Goal: Feedback & Contribution: Contribute content

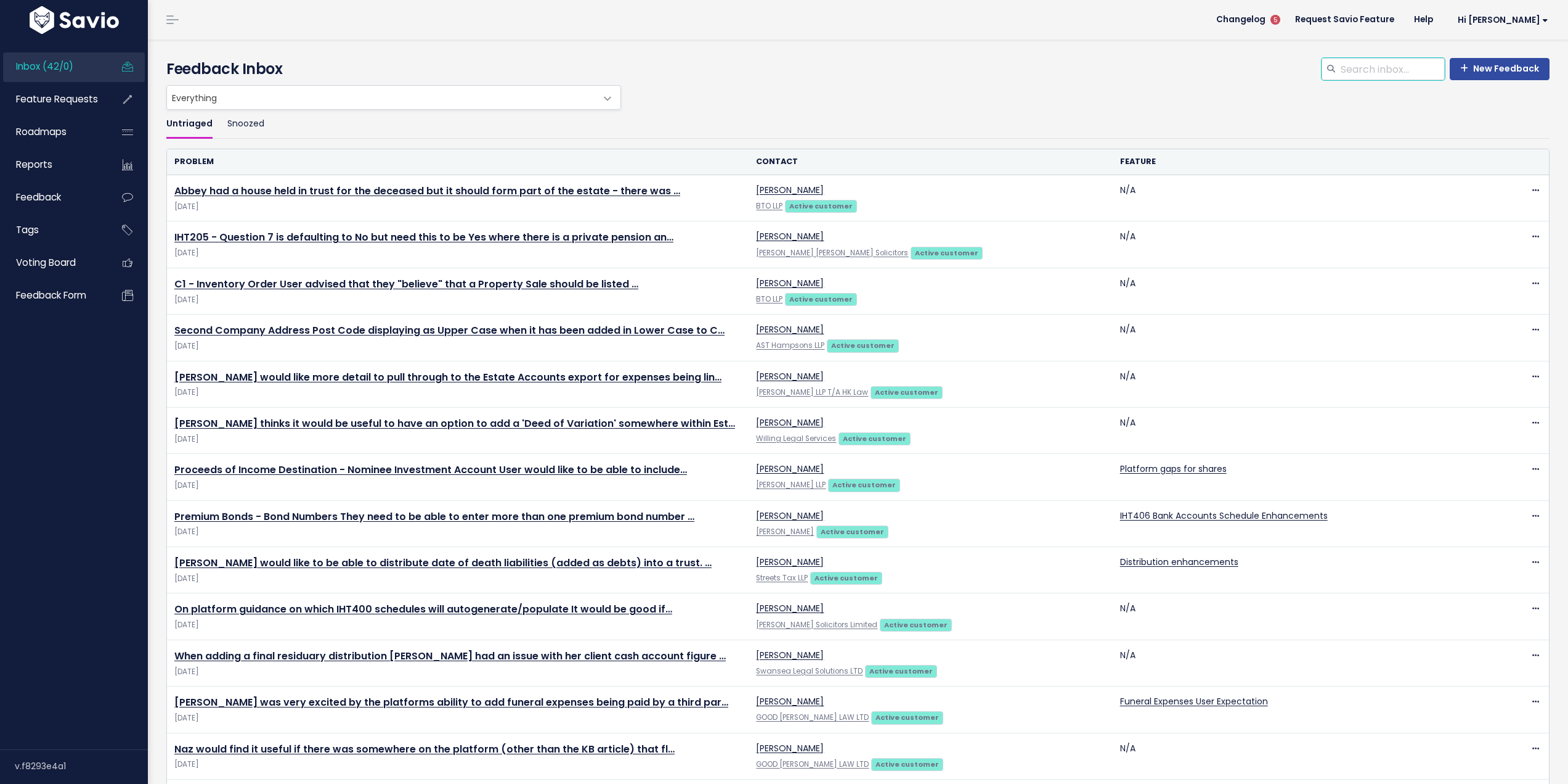
click at [1360, 65] on input "search" at bounding box center [1392, 68] width 105 height 22
type input "nich"
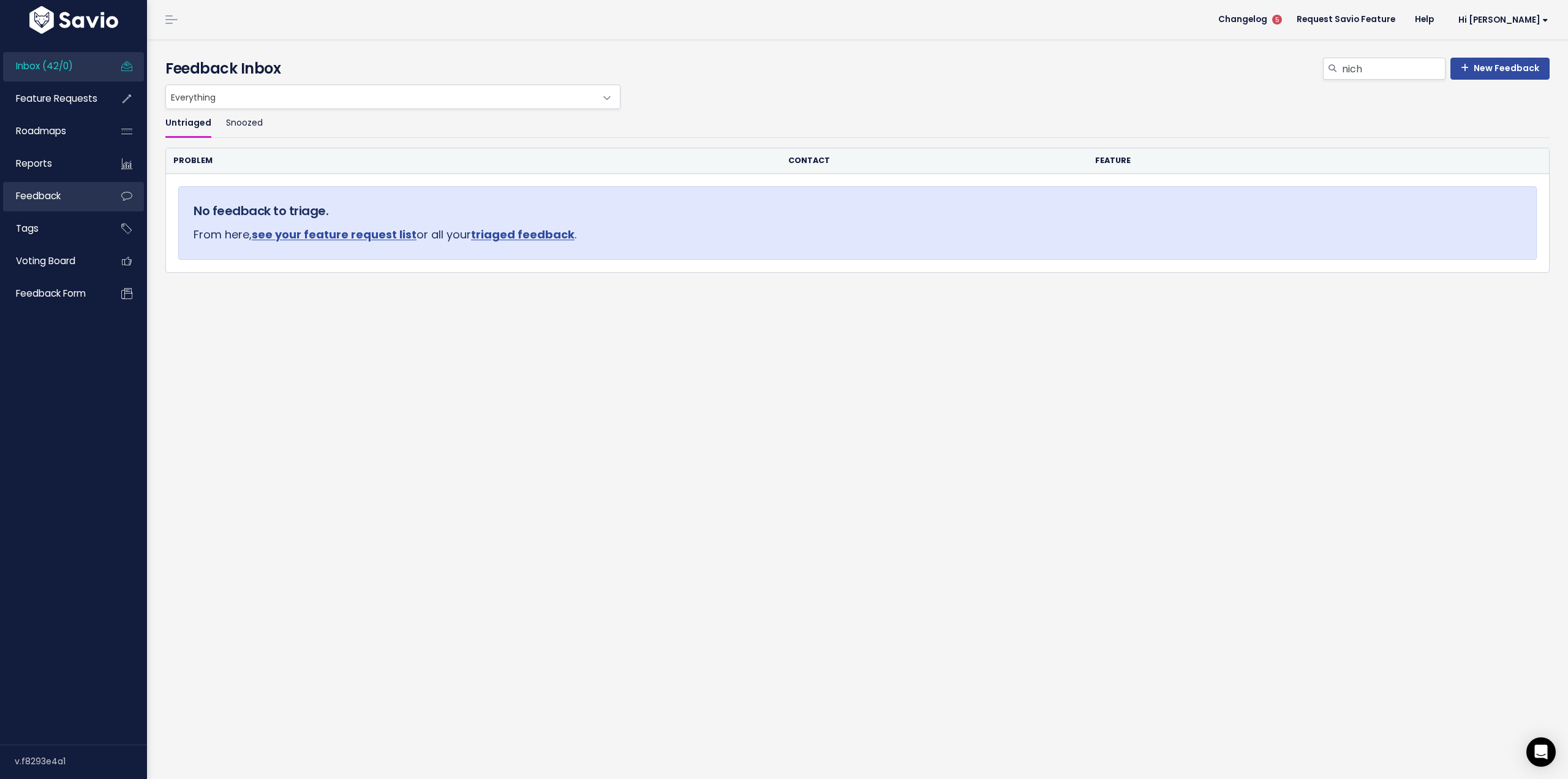
click at [43, 189] on span "Feedback" at bounding box center [39, 195] width 45 height 13
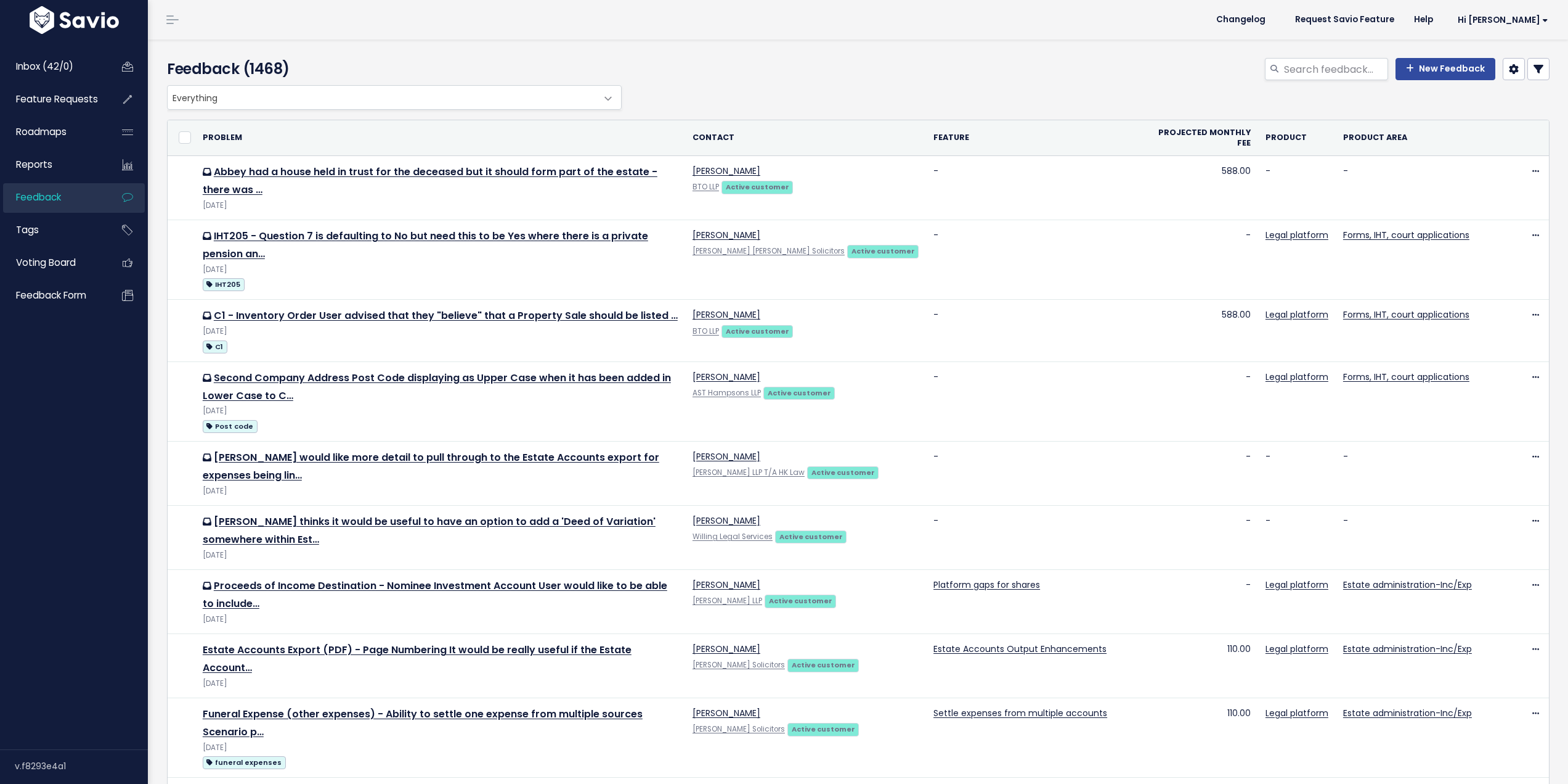
select select
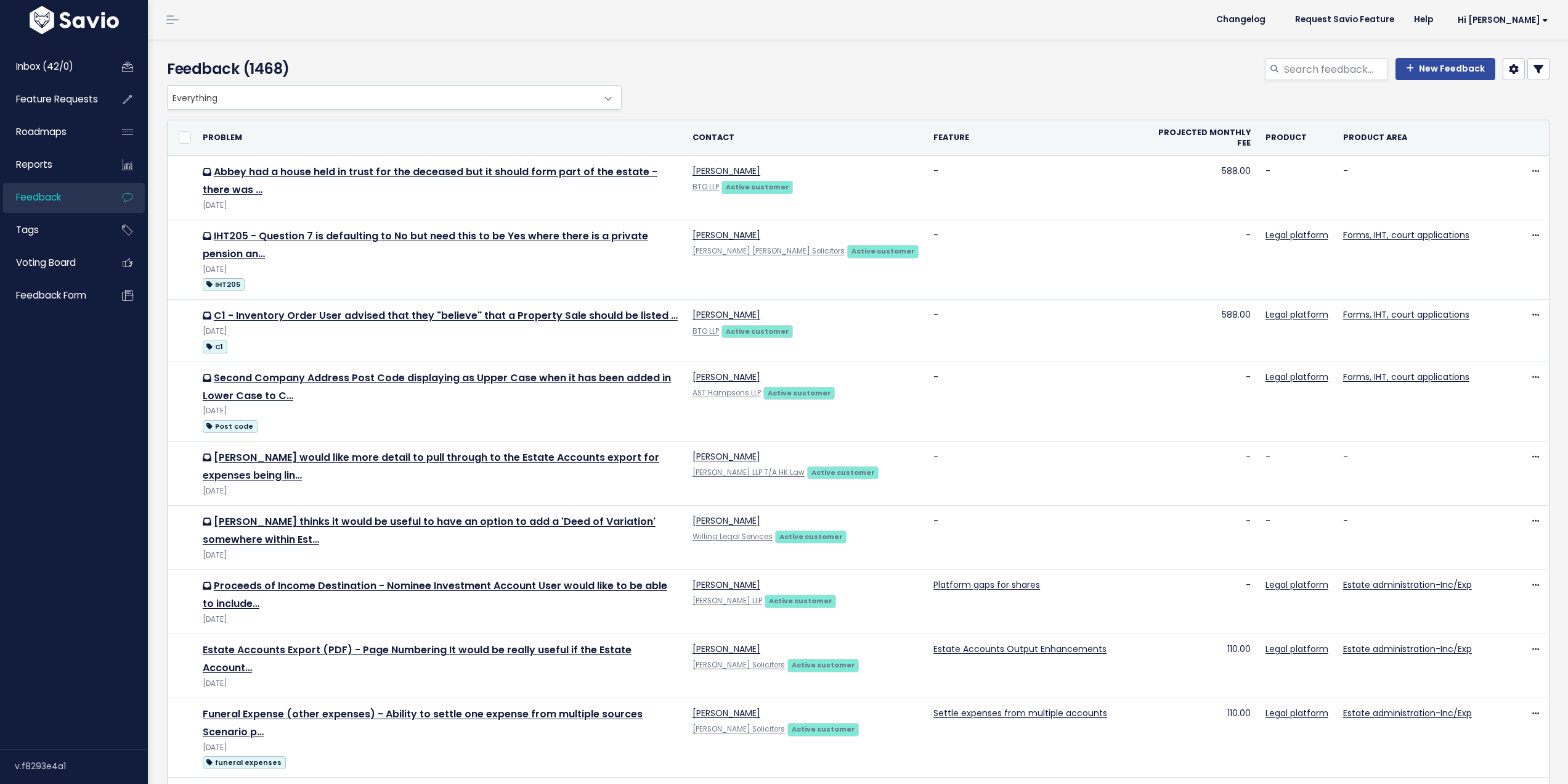
select select
click at [1534, 68] on icon at bounding box center [1539, 69] width 9 height 9
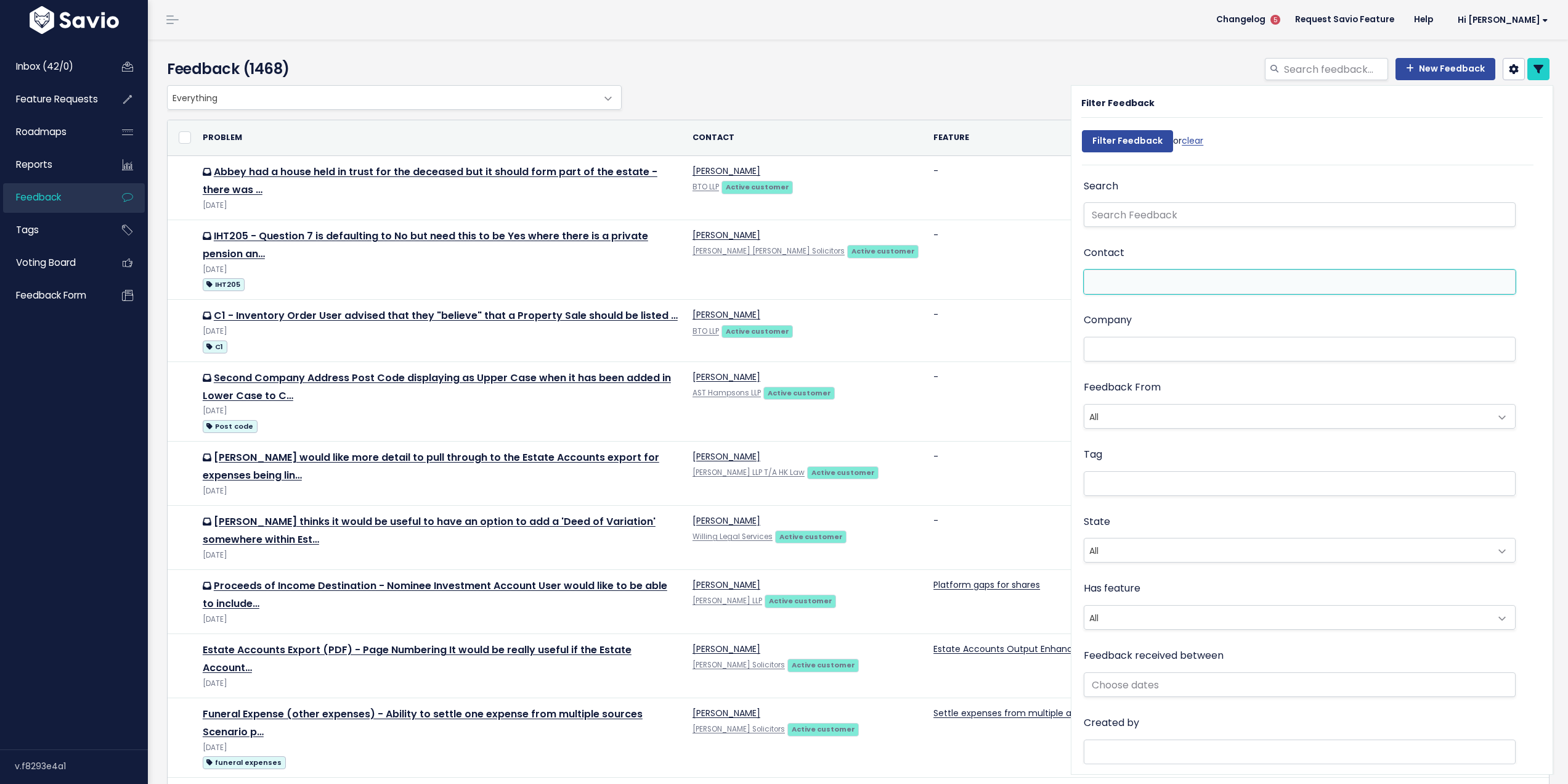
click at [1164, 282] on li at bounding box center [1297, 282] width 419 height 13
click at [1140, 350] on li at bounding box center [1297, 350] width 419 height 13
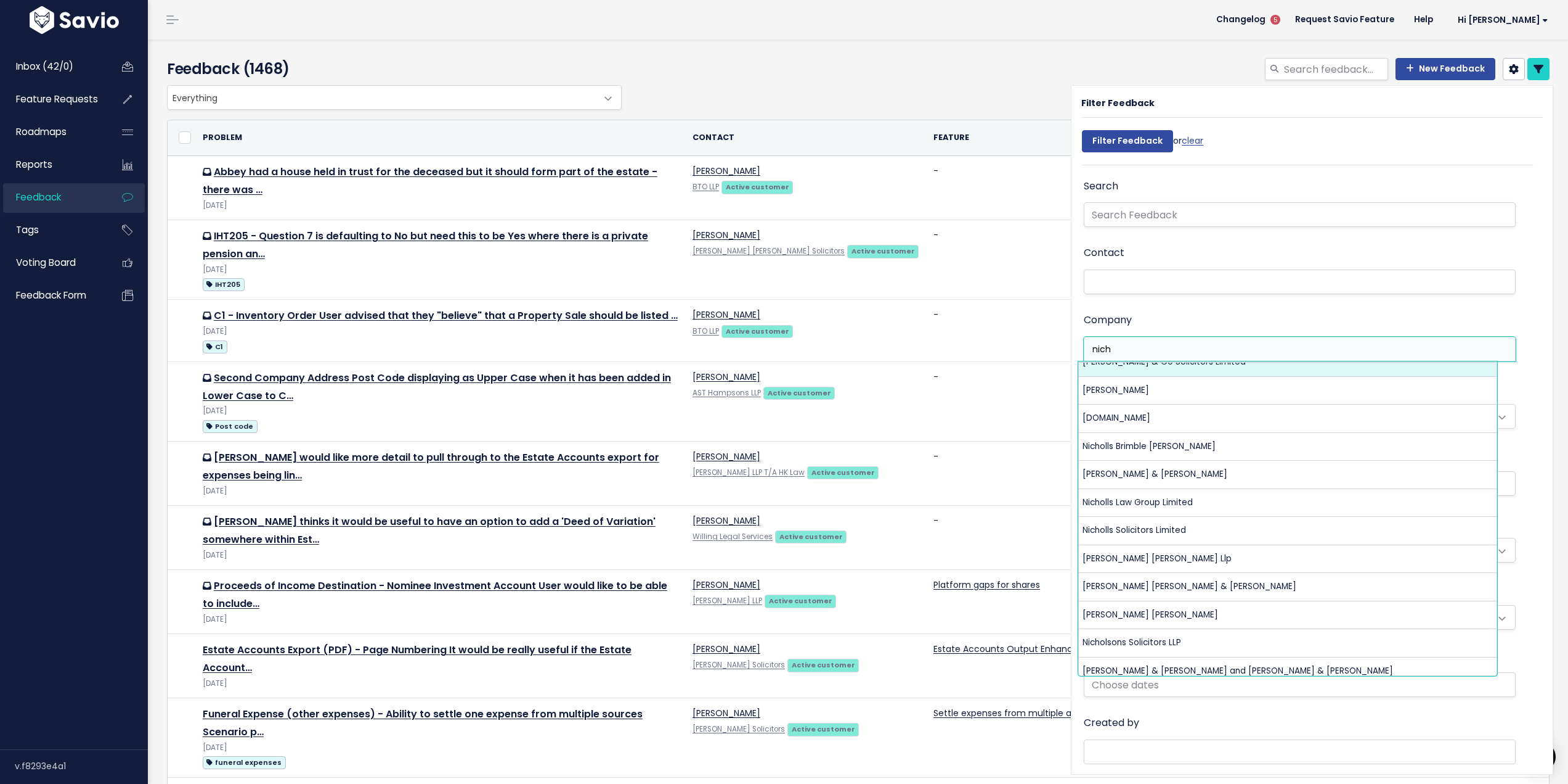
scroll to position [219, 0]
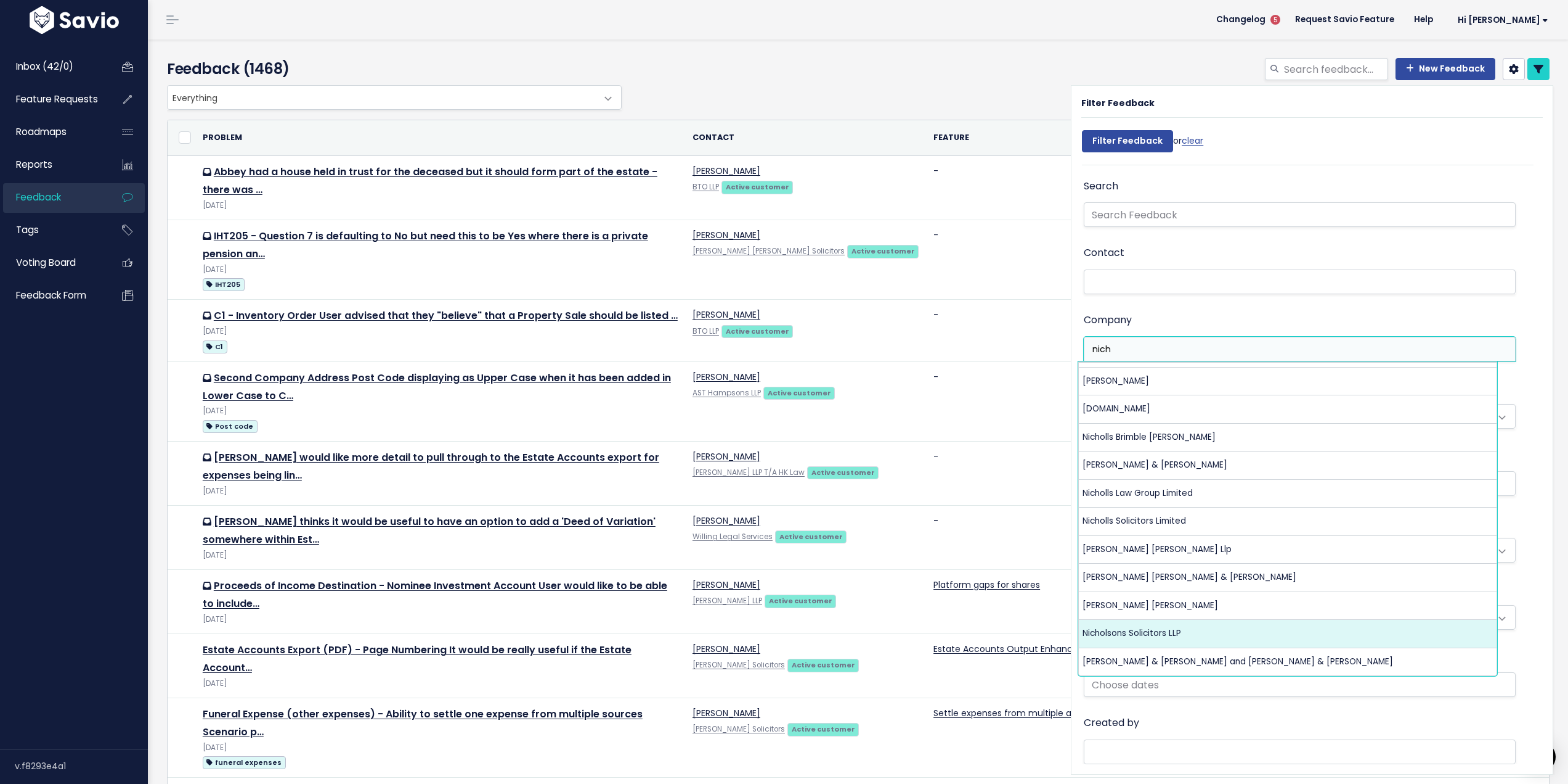
type input "nich"
select select "6535031"
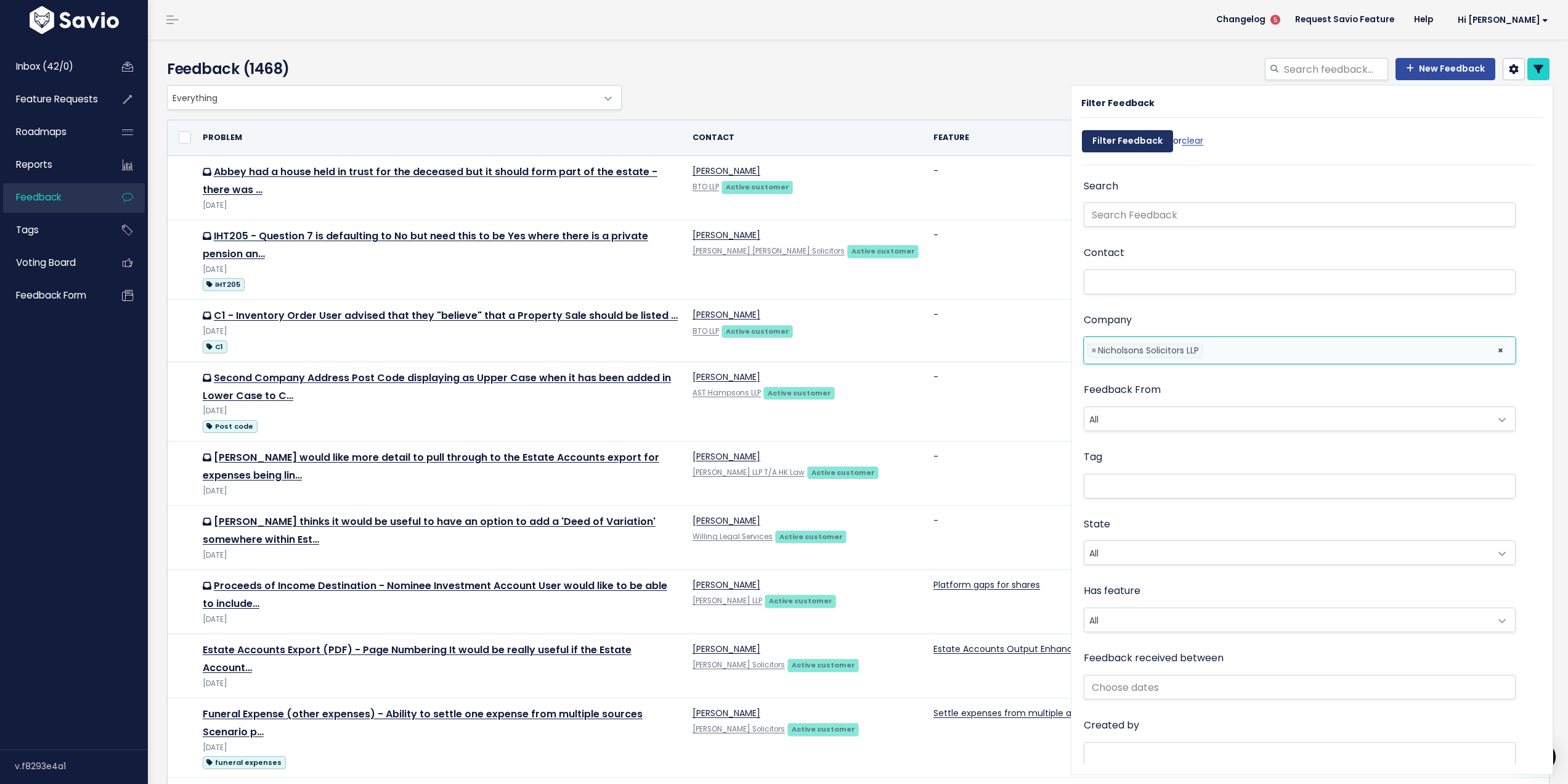
click at [1116, 145] on input "Filter Feedback" at bounding box center [1128, 141] width 92 height 22
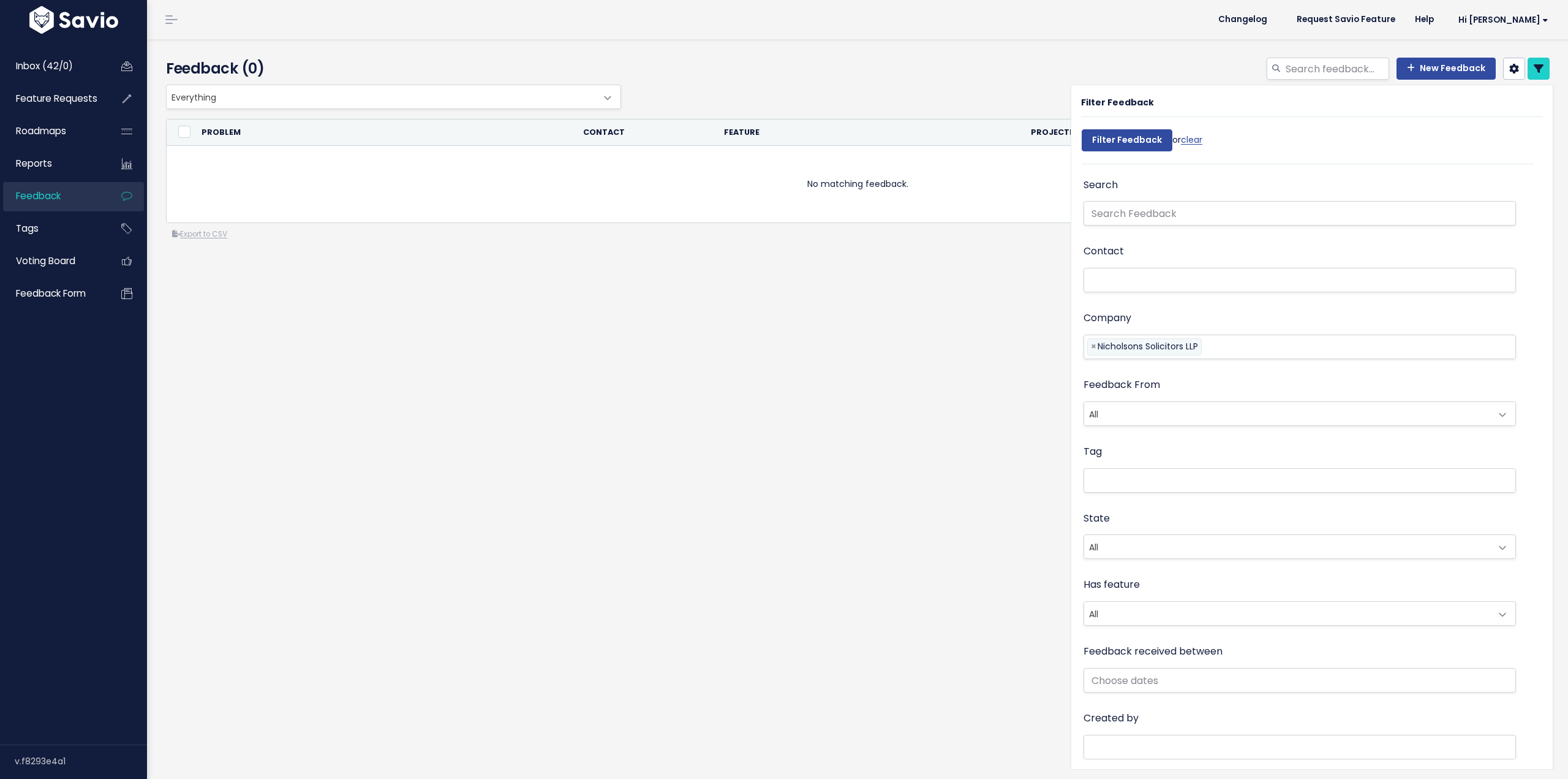
select select
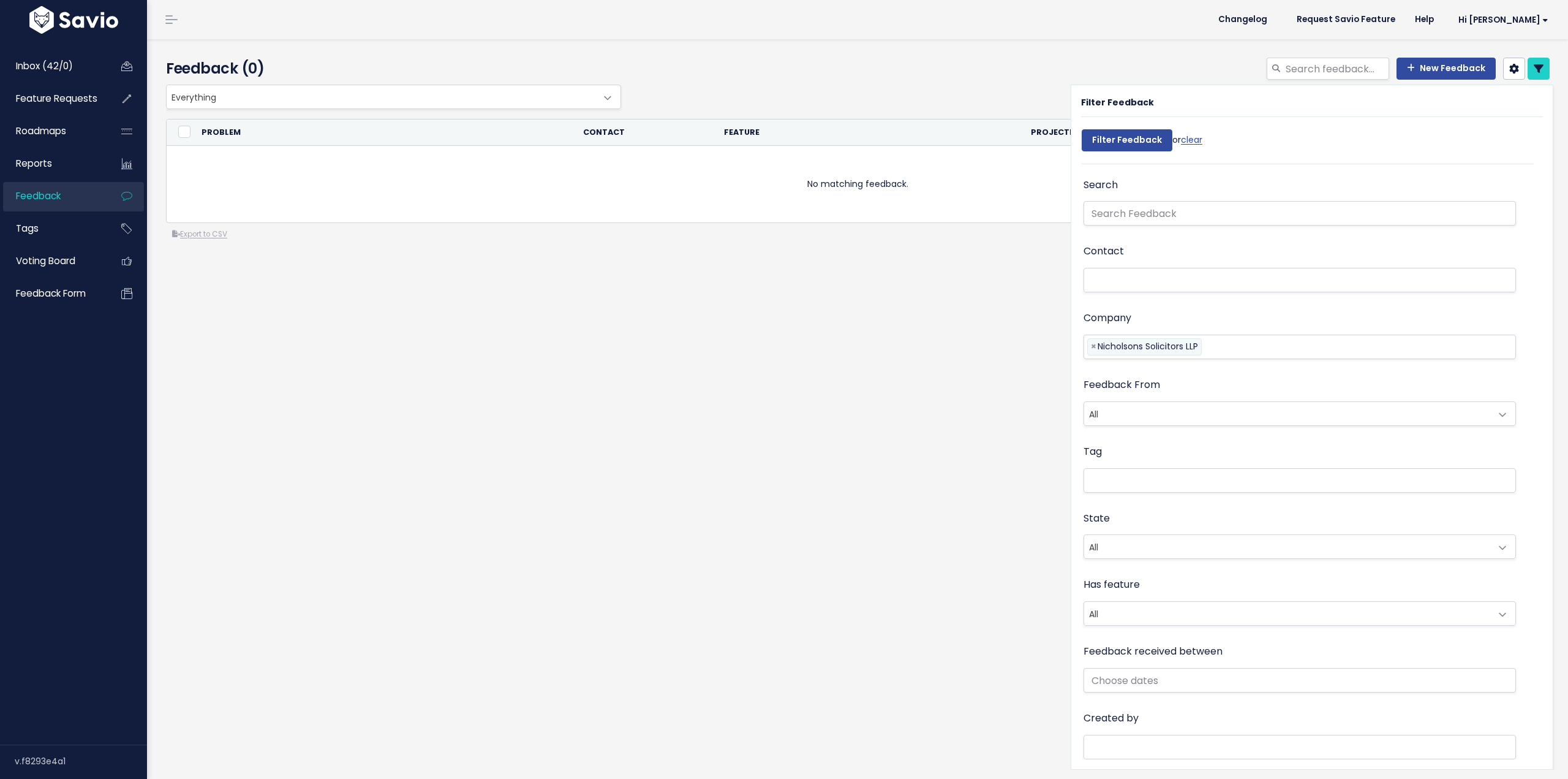
select select
click at [1091, 349] on span "×" at bounding box center [1094, 349] width 6 height 13
select select
click at [1119, 280] on li at bounding box center [1296, 280] width 420 height 13
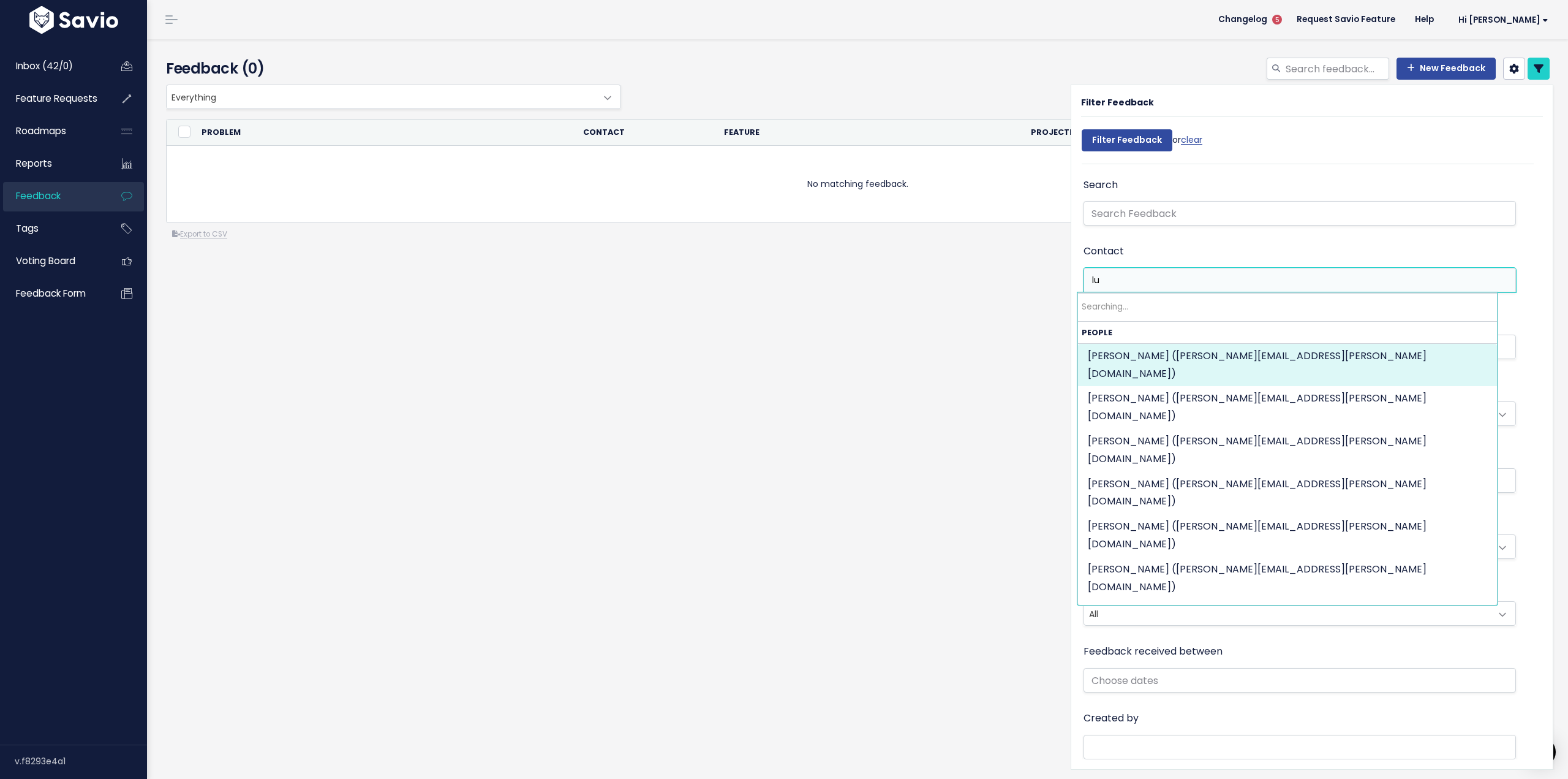
type input "l"
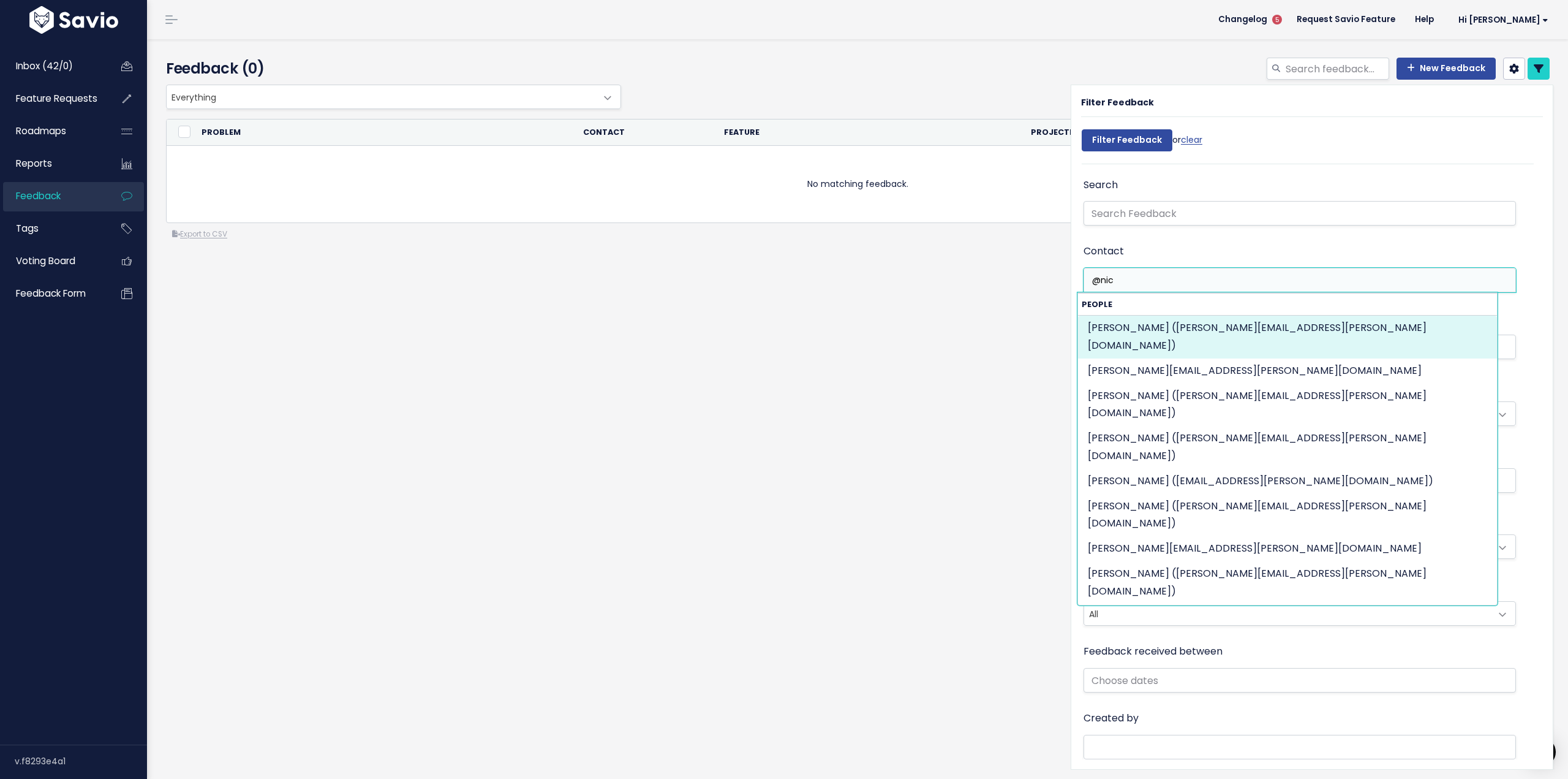
type input "@nic"
drag, startPoint x: 1124, startPoint y: 281, endPoint x: 1058, endPoint y: 271, distance: 66.8
click at [1071, 273] on div "Filter Feedback Filter Feedback or clear Search Contact @nic Company Nicholsons…" at bounding box center [1312, 427] width 483 height 685
click at [1124, 282] on li "@nic" at bounding box center [1296, 280] width 420 height 13
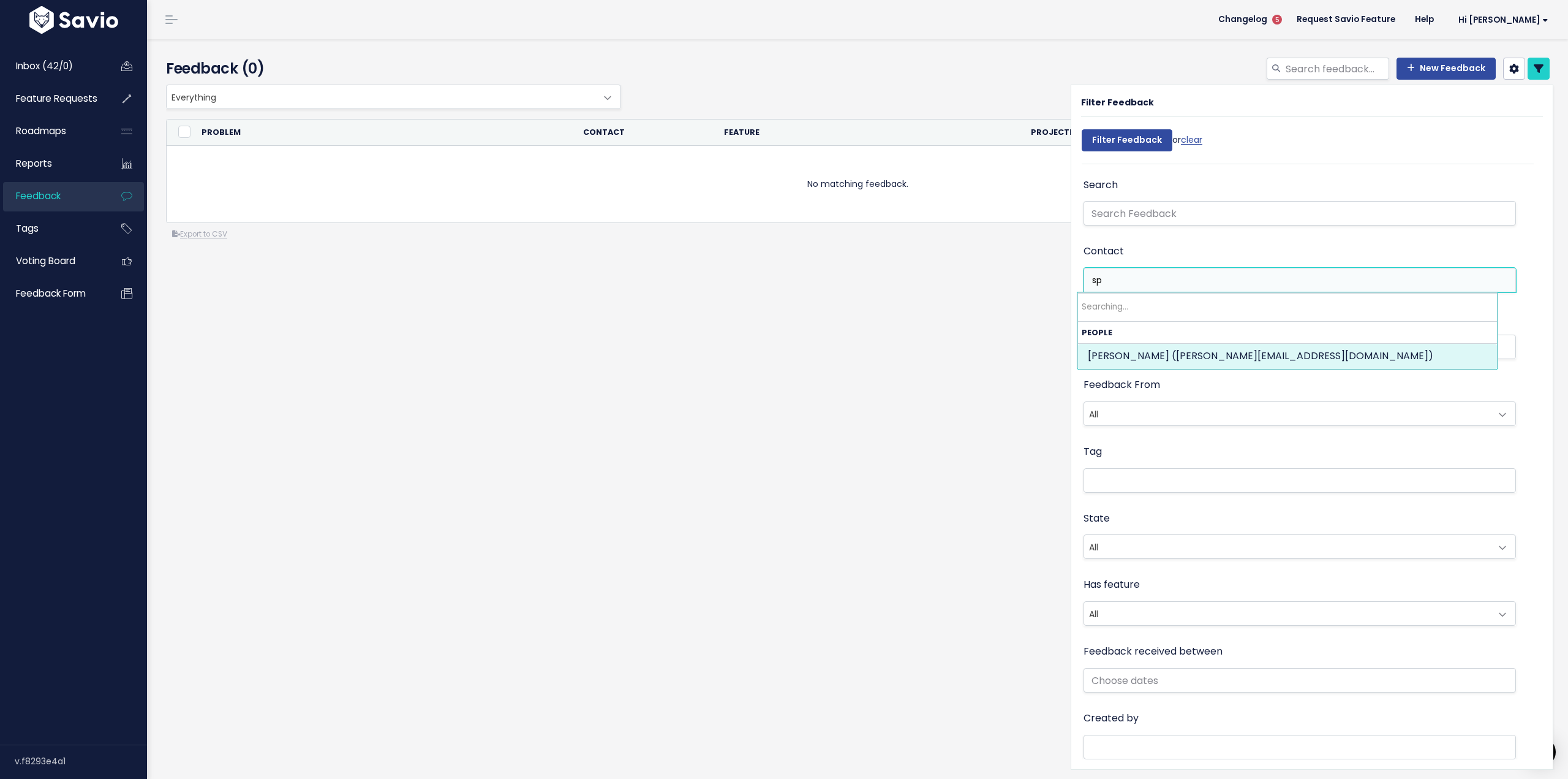
type input "s"
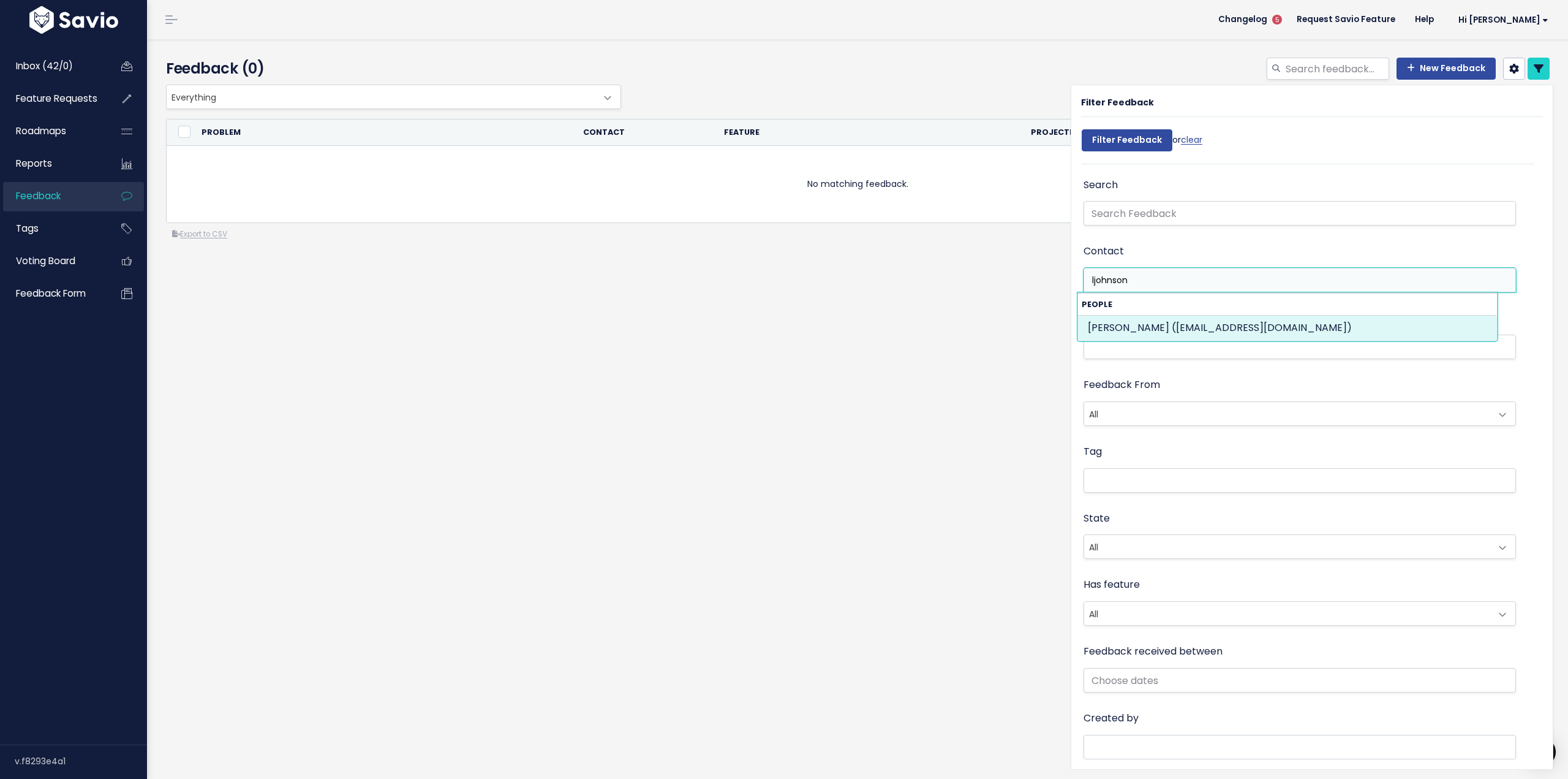
type input "ljohnson"
select select "89995967"
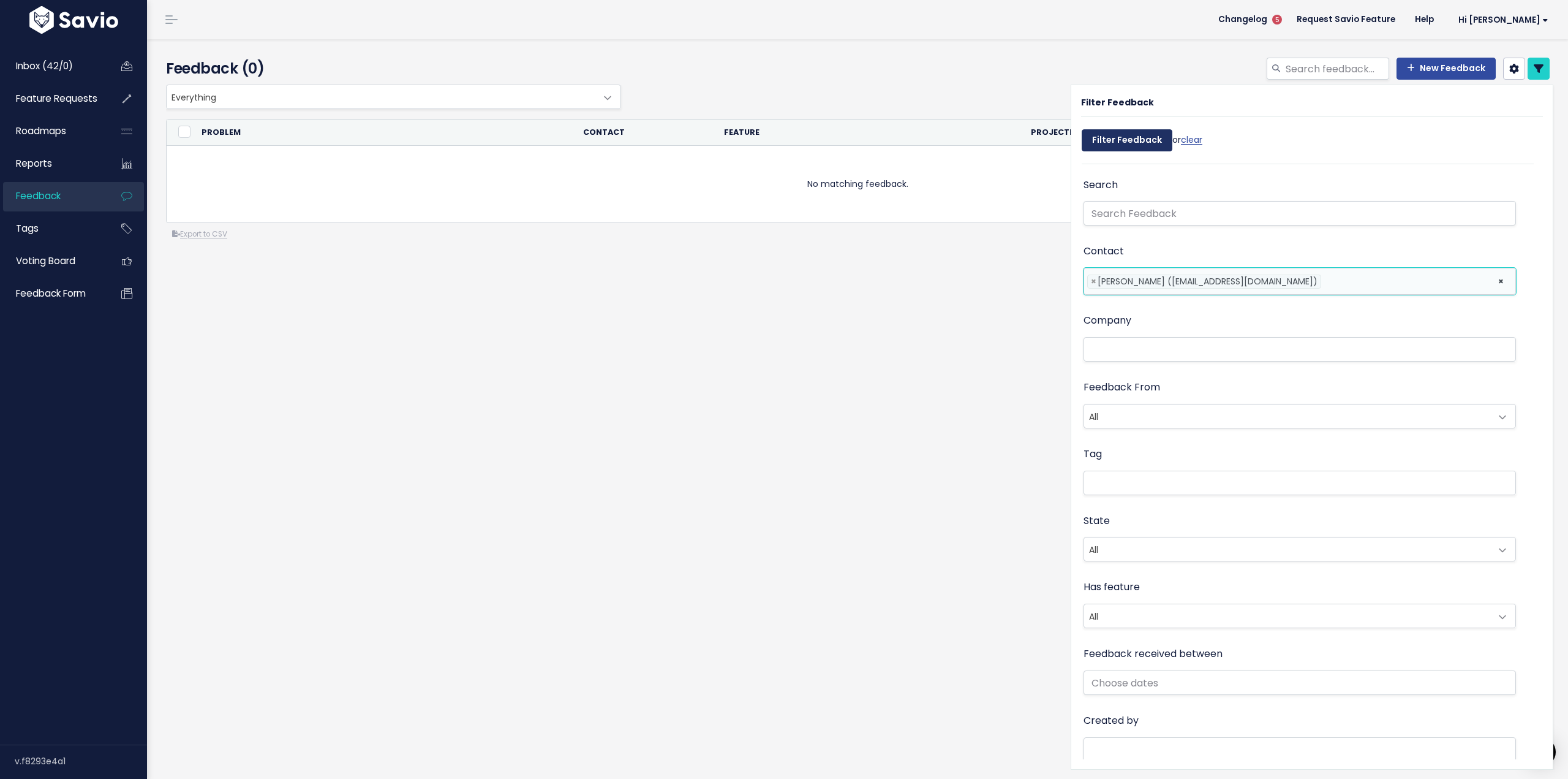
click at [1127, 145] on input "Filter Feedback" at bounding box center [1126, 140] width 91 height 22
select select
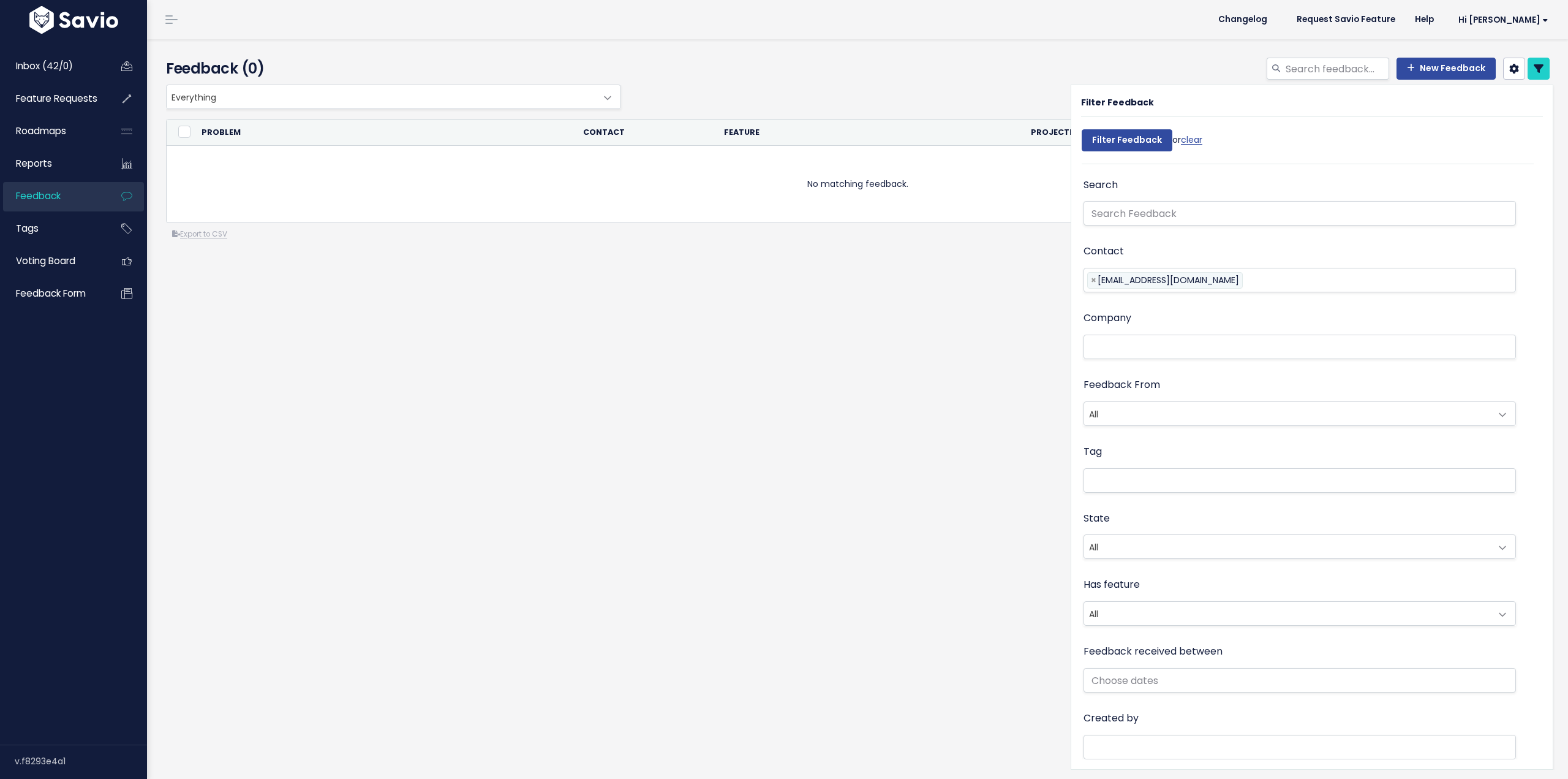
select select
click at [1091, 278] on span "×" at bounding box center [1094, 282] width 6 height 13
select select
click at [1127, 351] on li at bounding box center [1296, 348] width 420 height 13
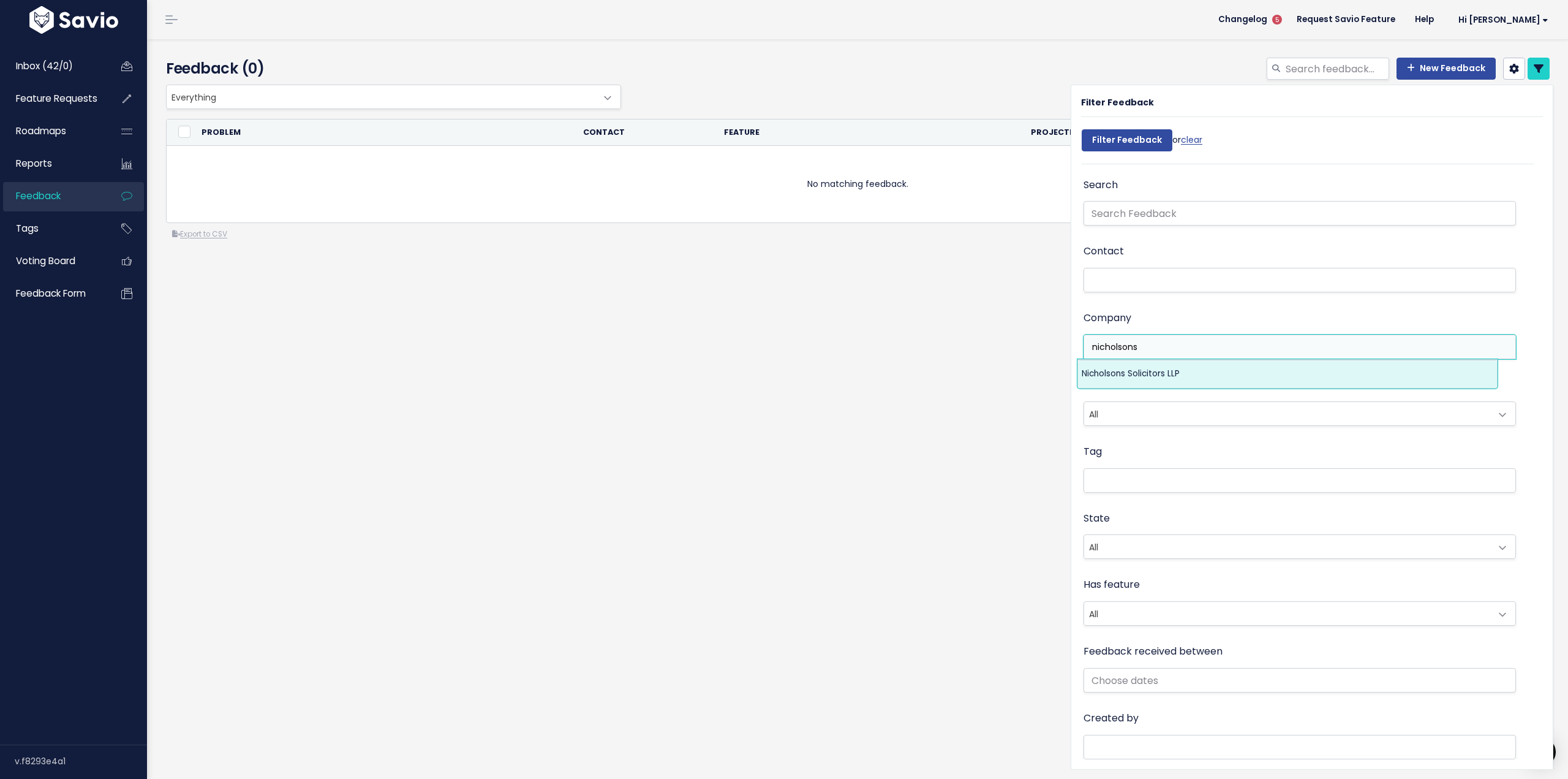
type input "nicholsons"
select select "6535031"
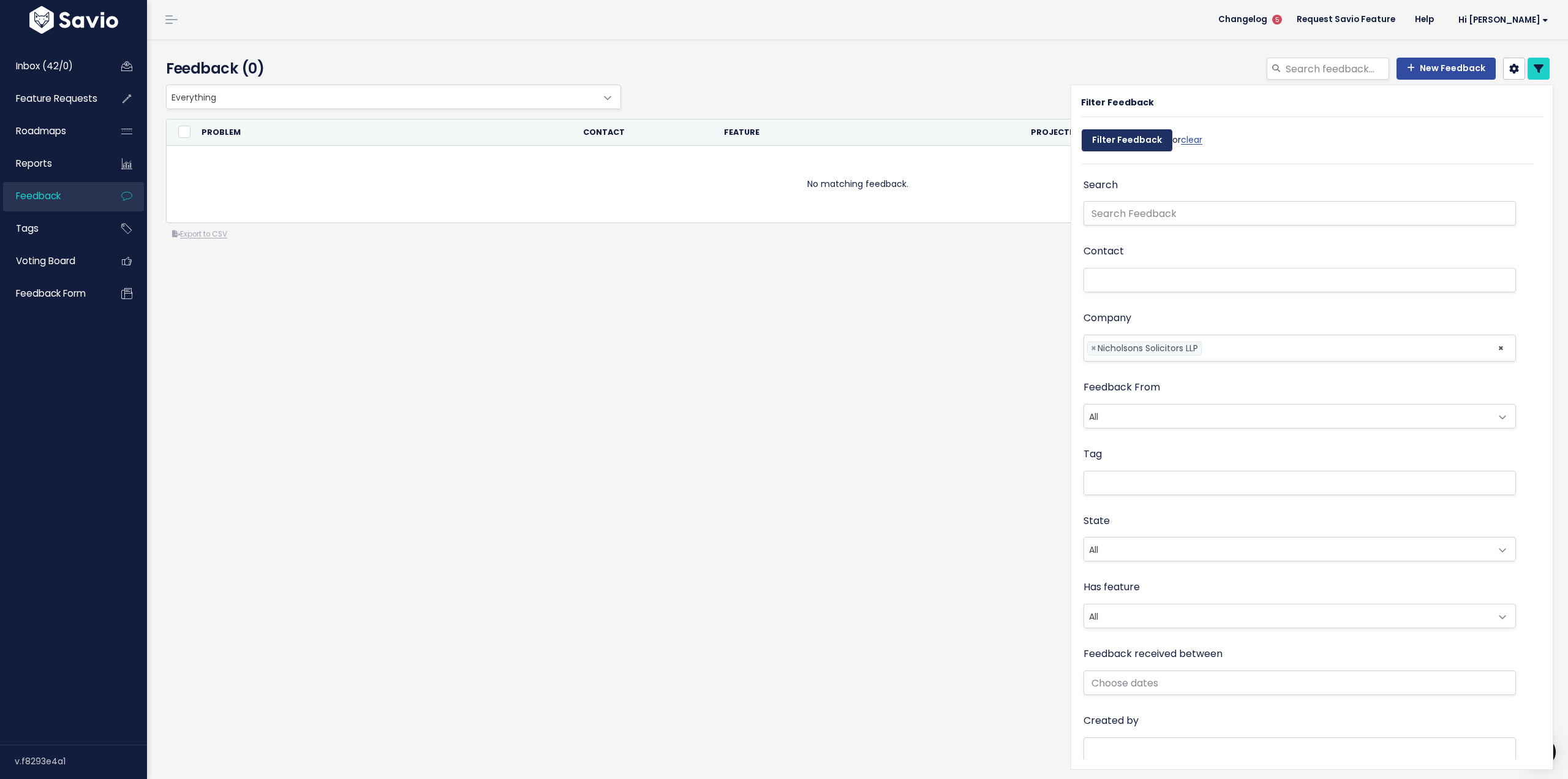
click at [1116, 136] on input "Filter Feedback" at bounding box center [1126, 140] width 91 height 22
select select
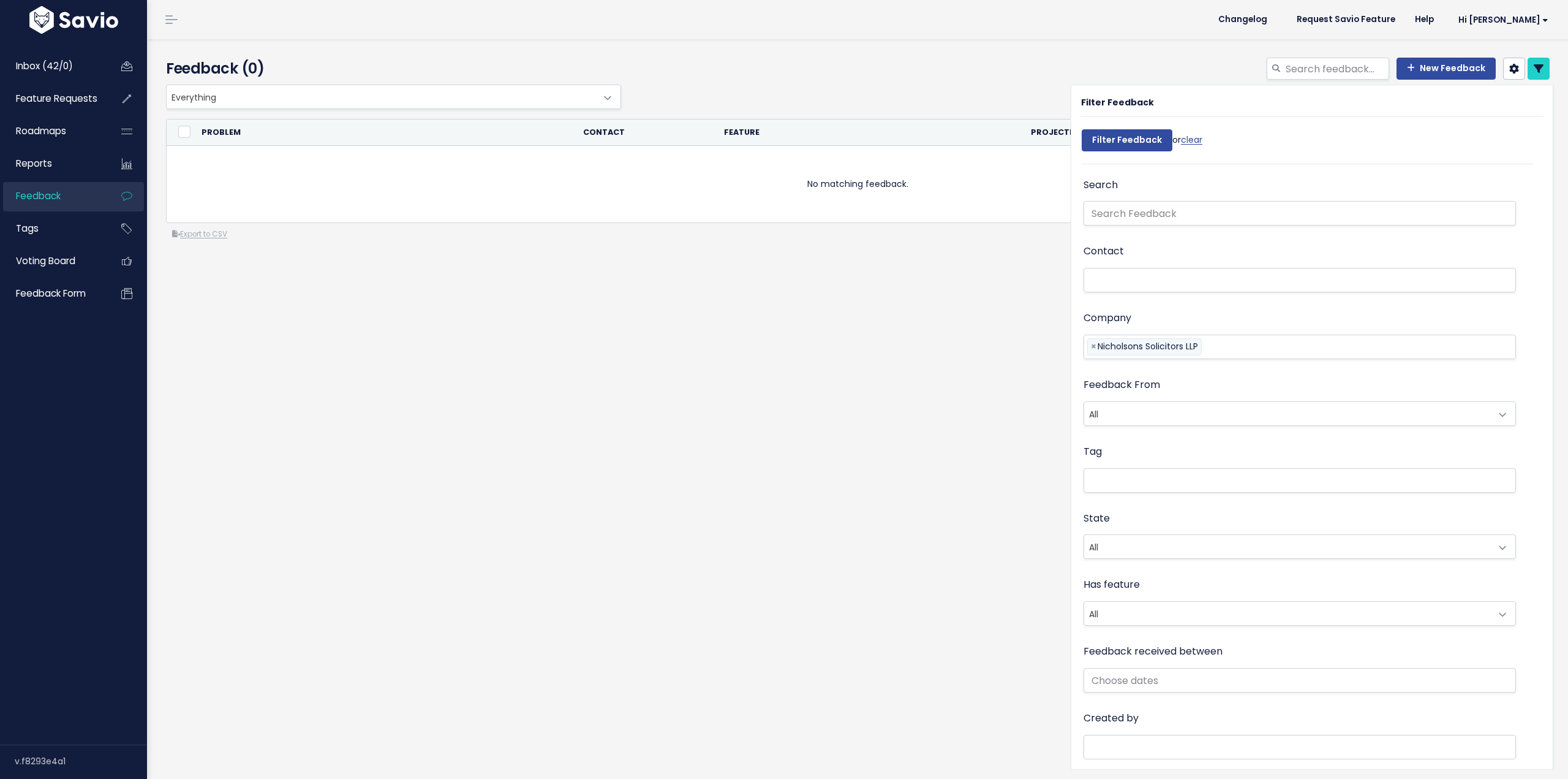
select select
click at [1200, 63] on div "New Feedback" at bounding box center [1092, 70] width 936 height 27
click at [1534, 73] on icon at bounding box center [1539, 69] width 9 height 9
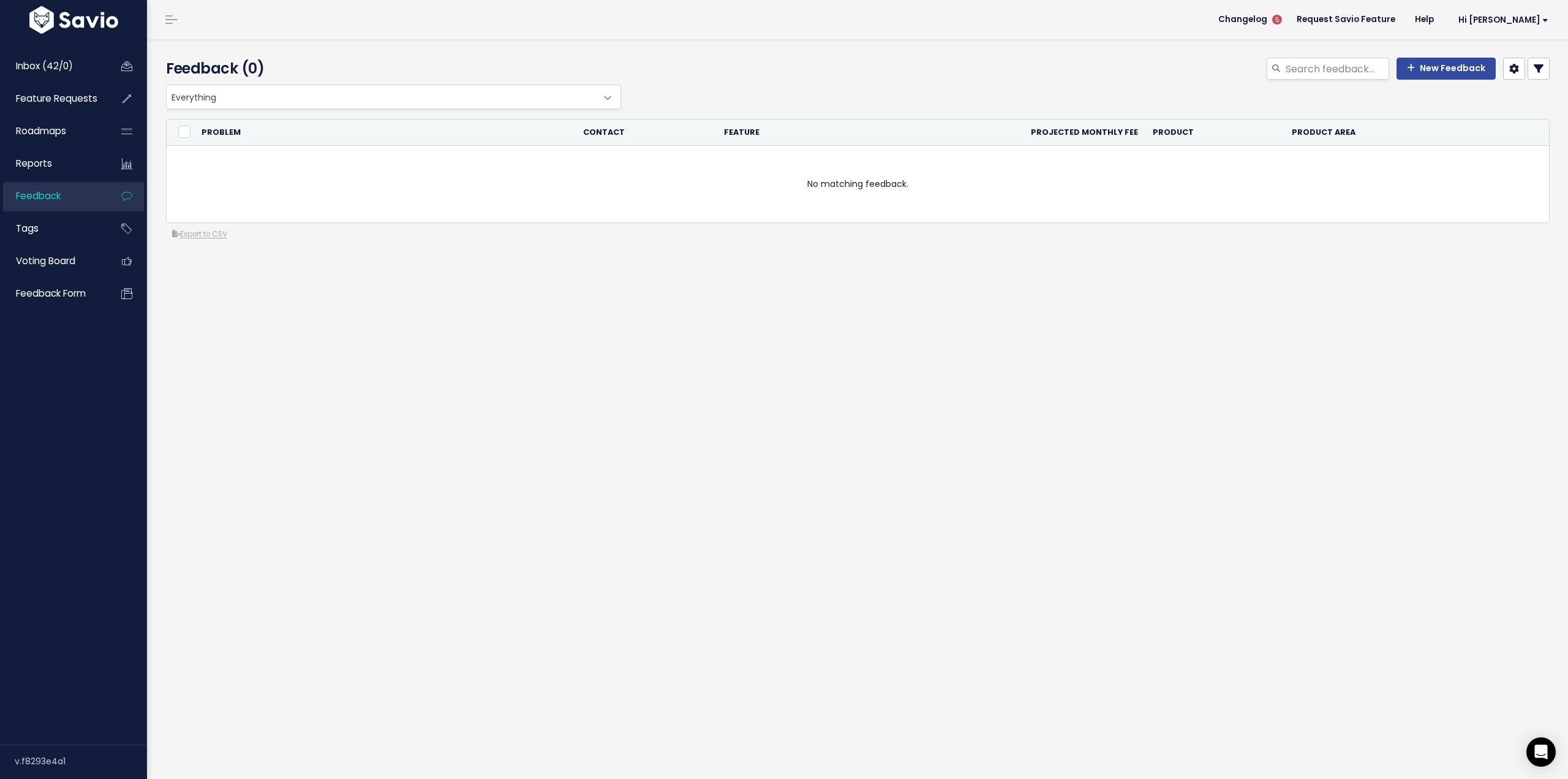
click at [23, 193] on span "Feedback" at bounding box center [39, 195] width 45 height 13
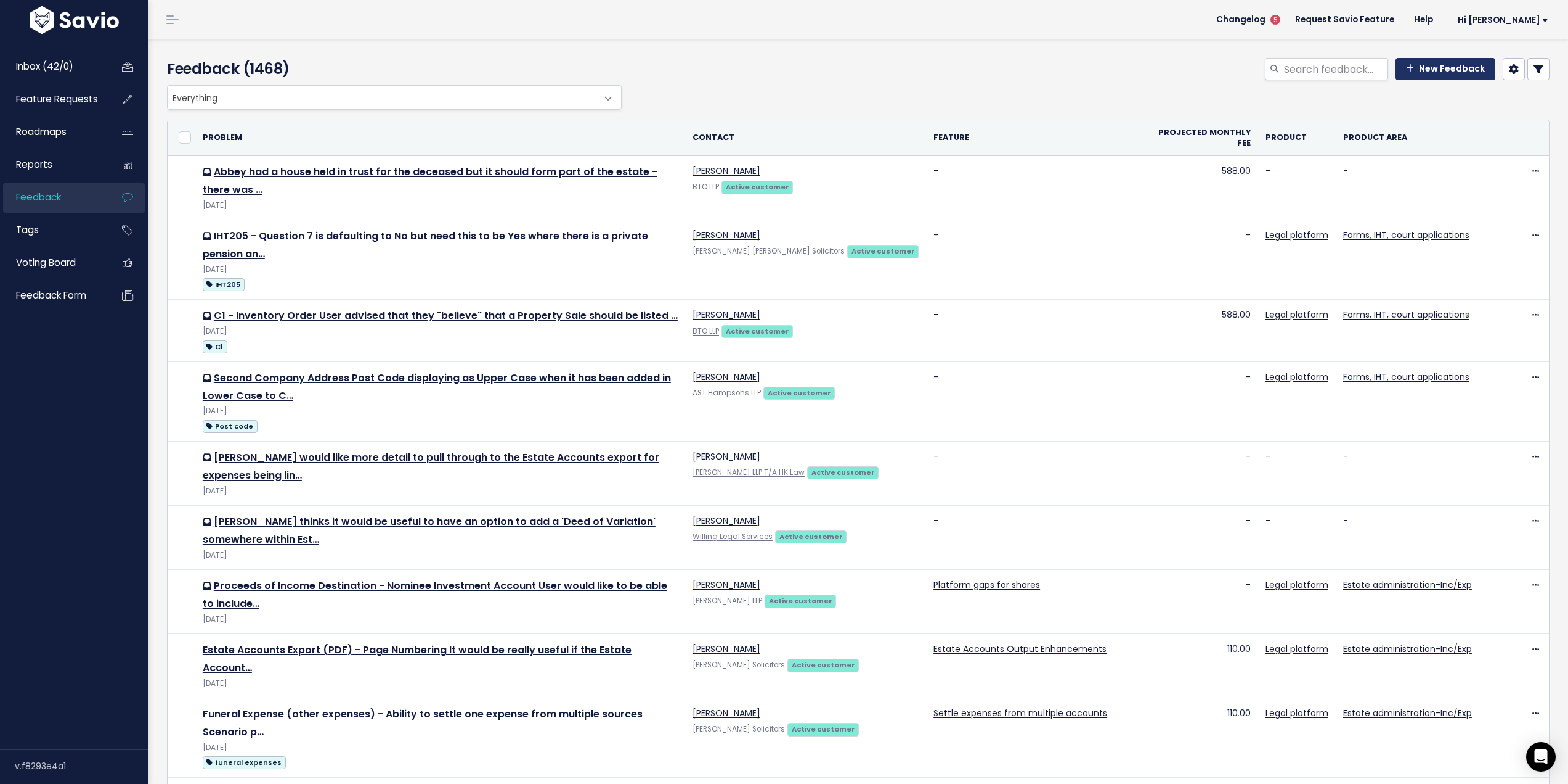
click at [1450, 66] on link "New Feedback" at bounding box center [1446, 68] width 100 height 22
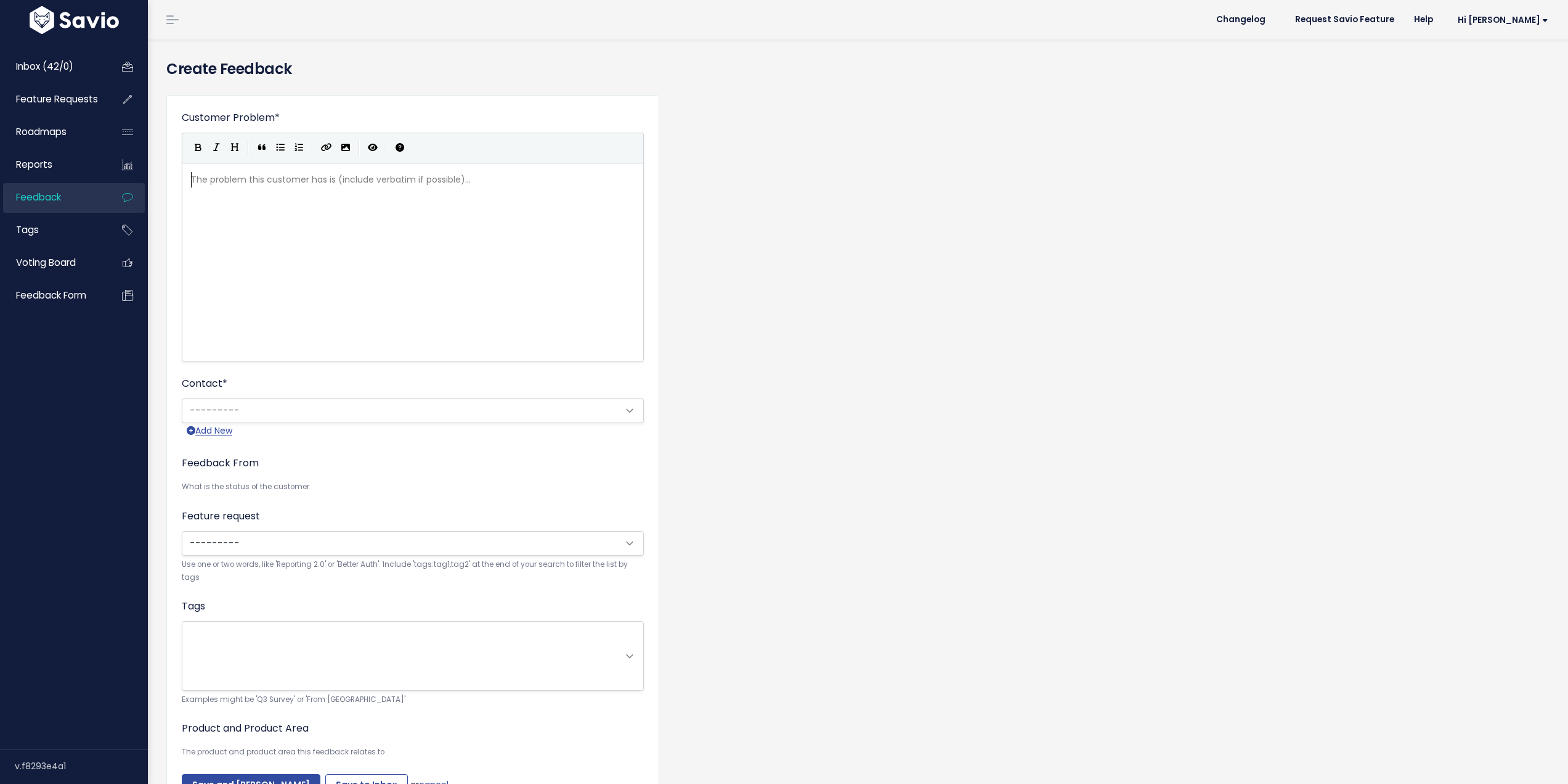
scroll to position [1, 0]
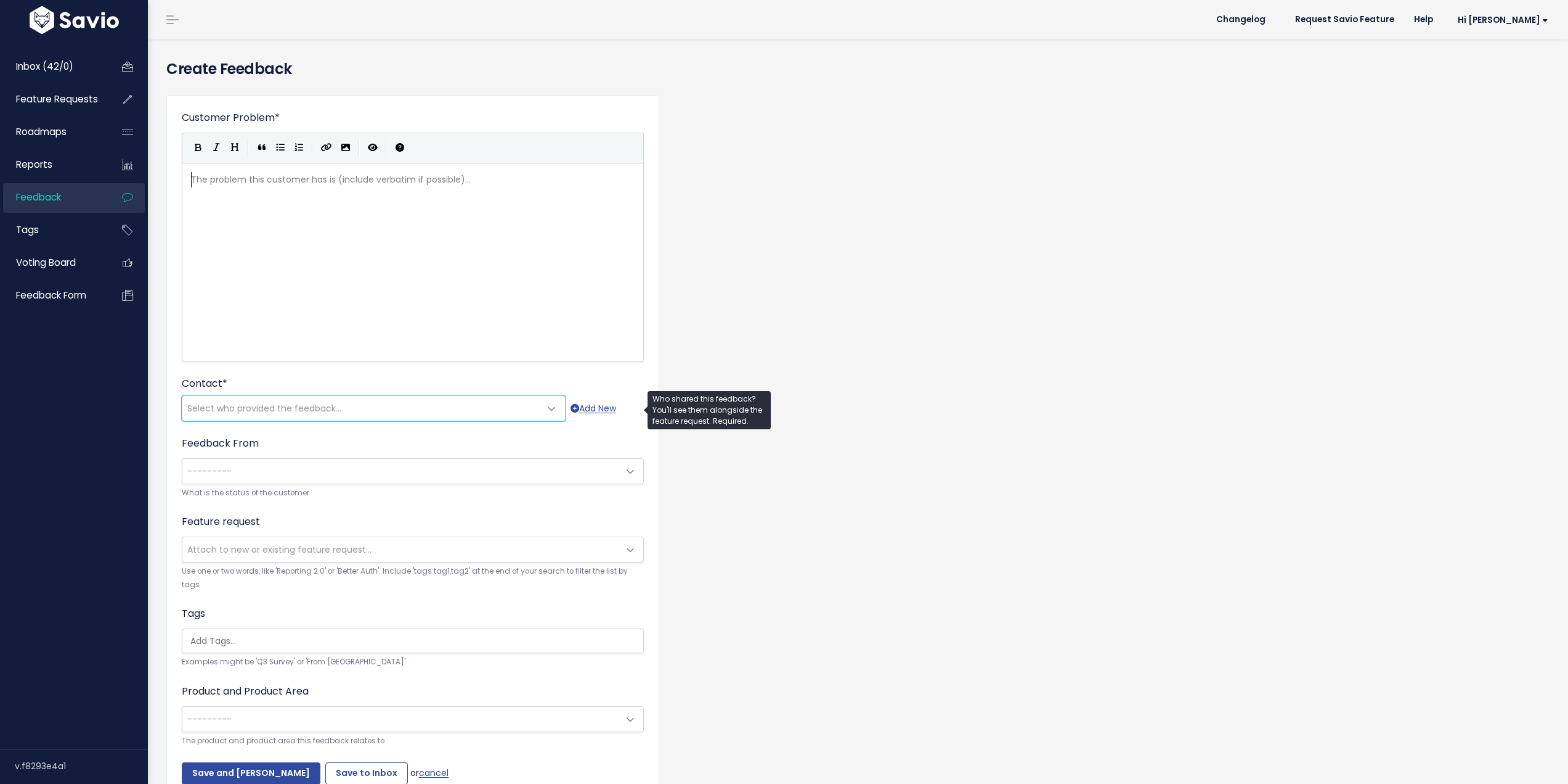
click at [249, 410] on span "Select who provided the feedback..." at bounding box center [264, 408] width 154 height 12
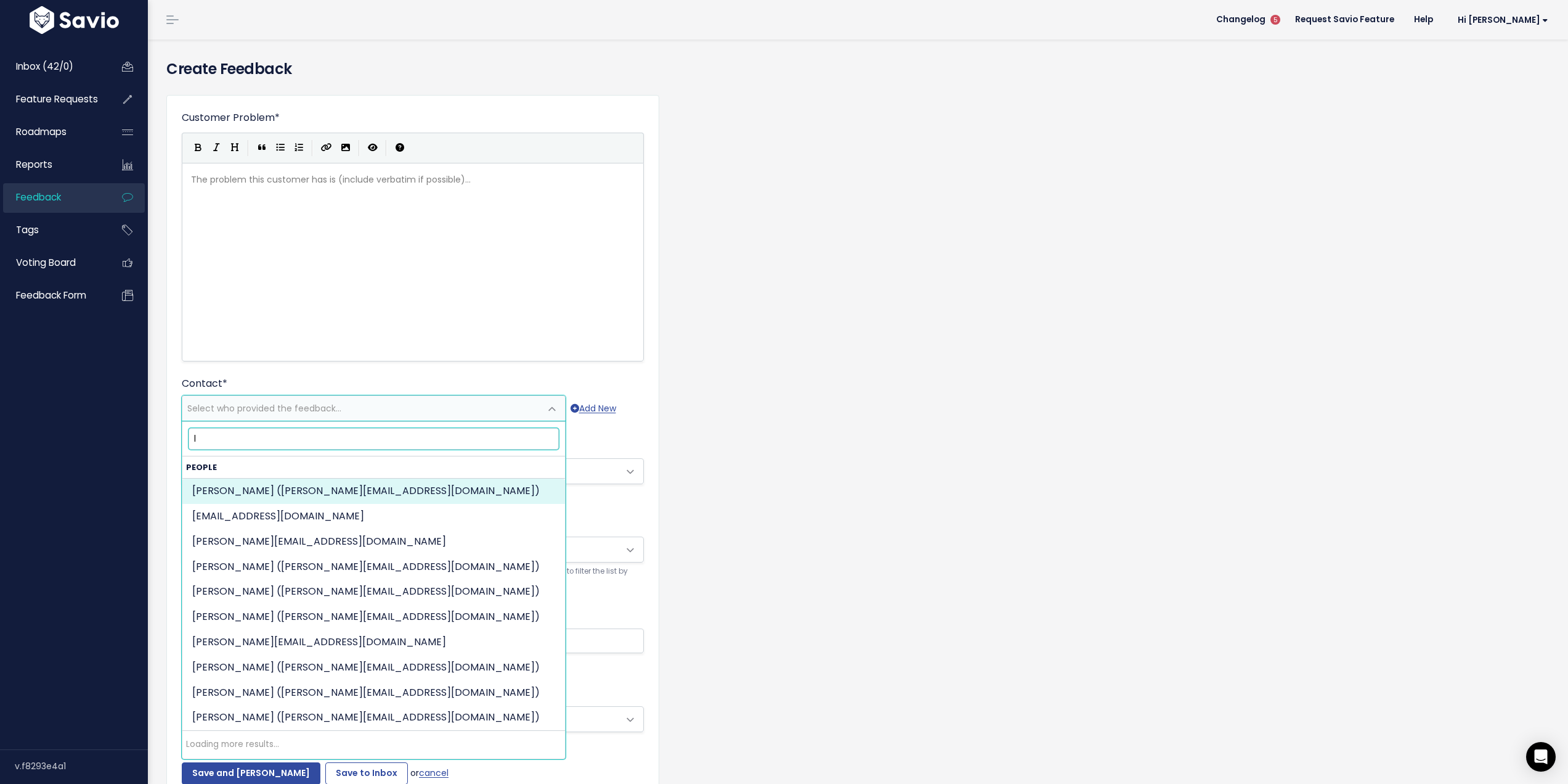
click at [256, 435] on input "l" at bounding box center [374, 439] width 370 height 22
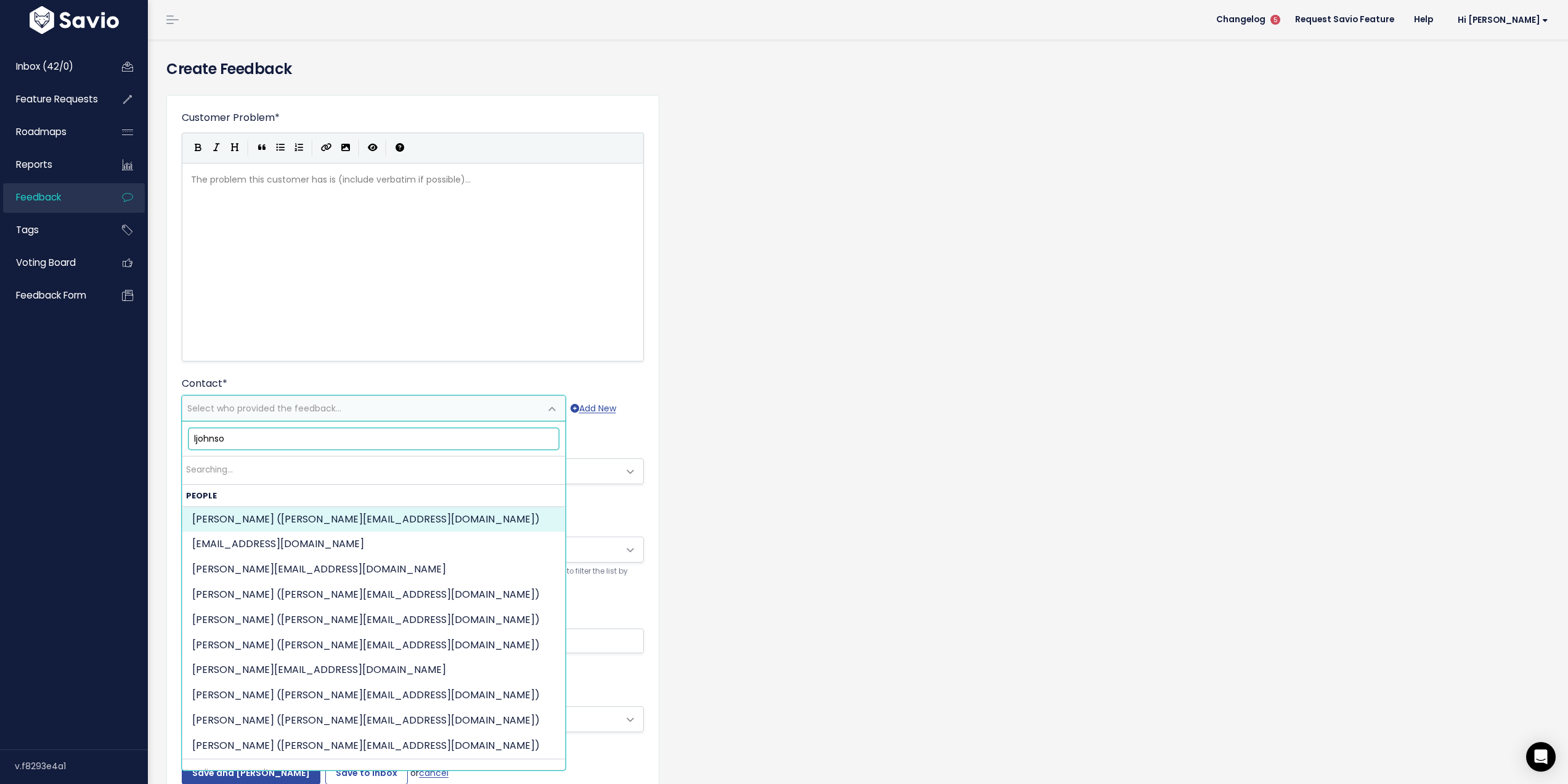
type input "ljohnson"
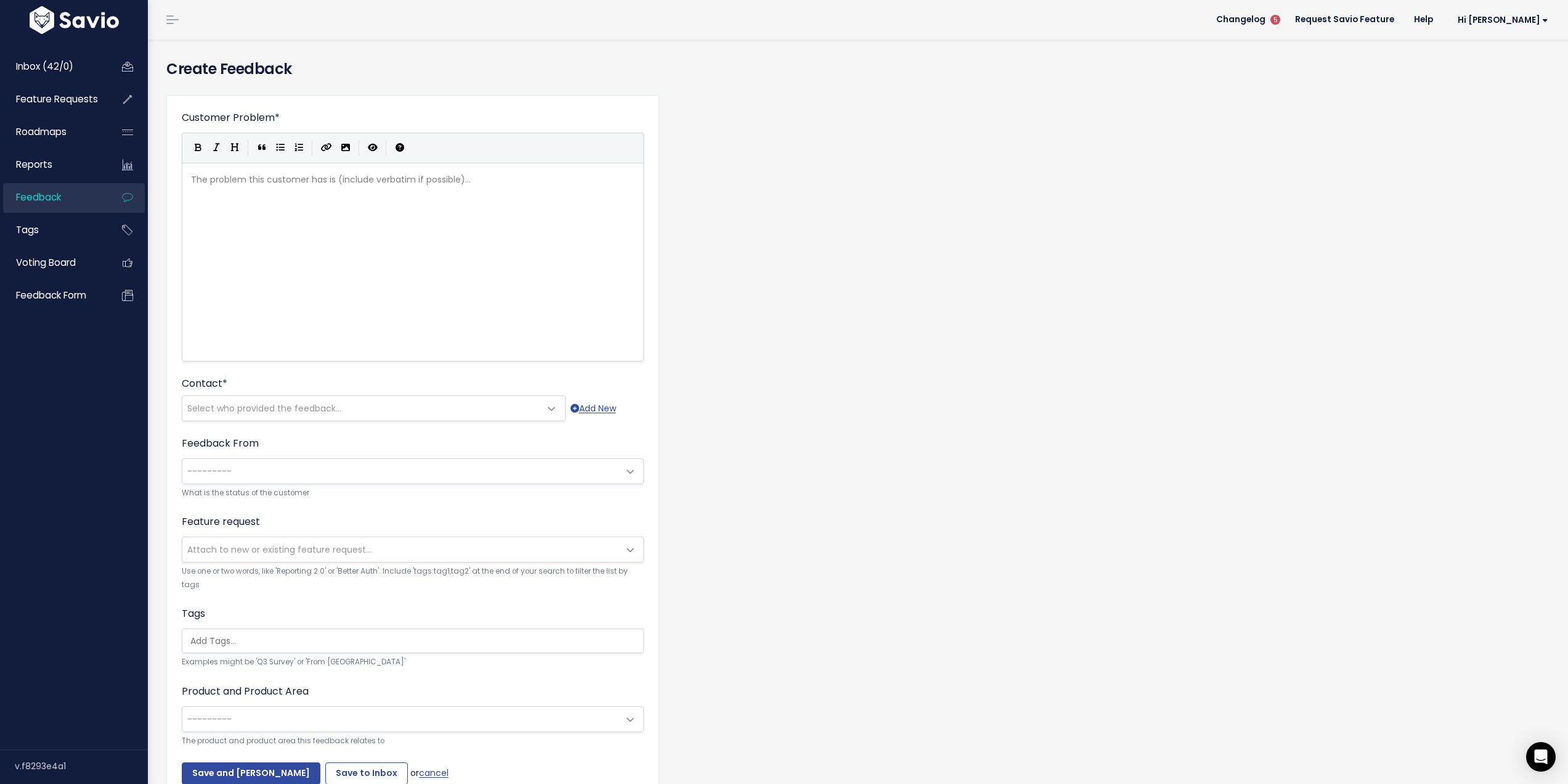
click at [329, 414] on span "Select who provided the feedback..." at bounding box center [264, 408] width 154 height 12
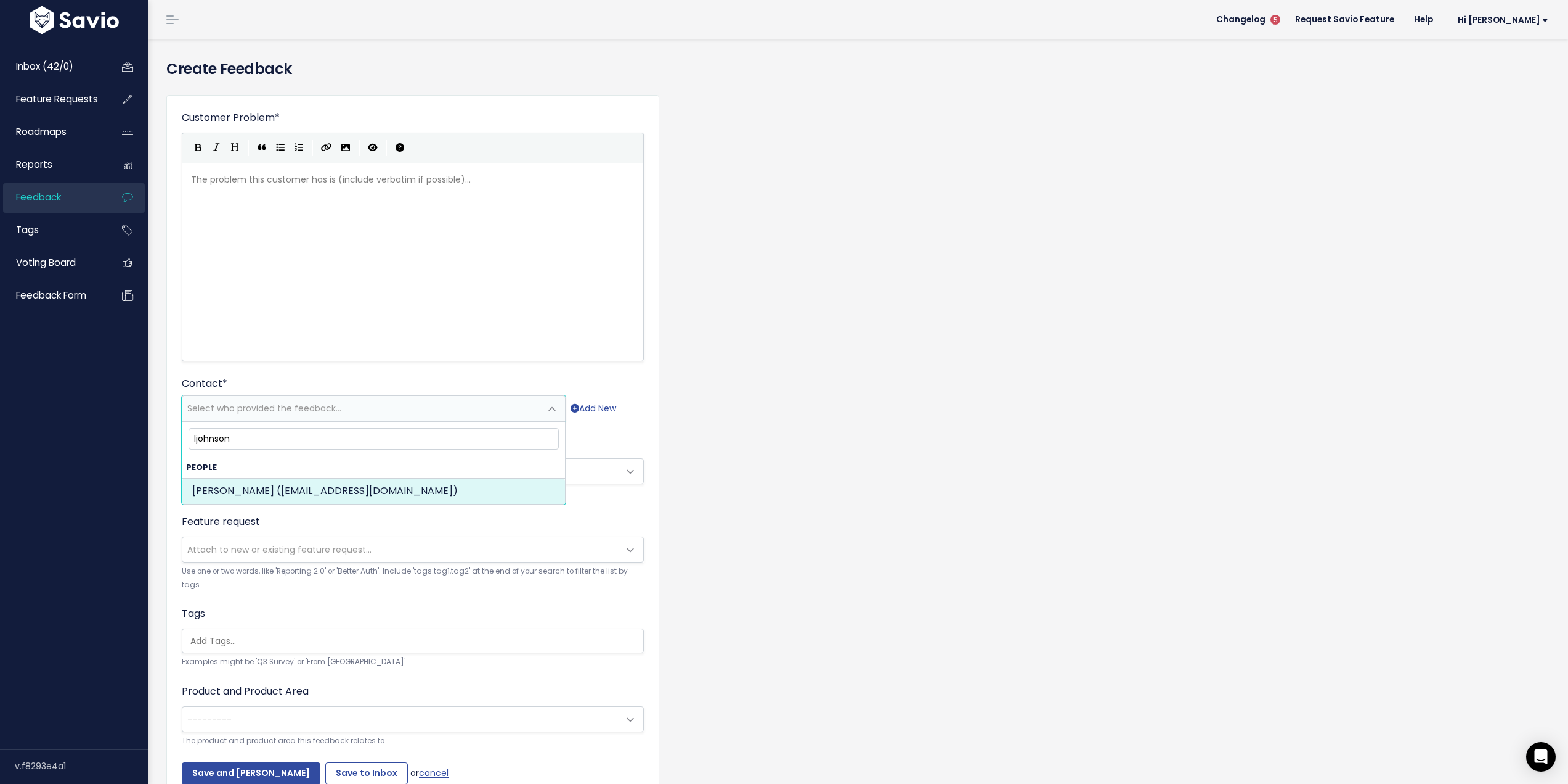
type input "ljohnson"
select select "ACTIVE"
select select "89995967"
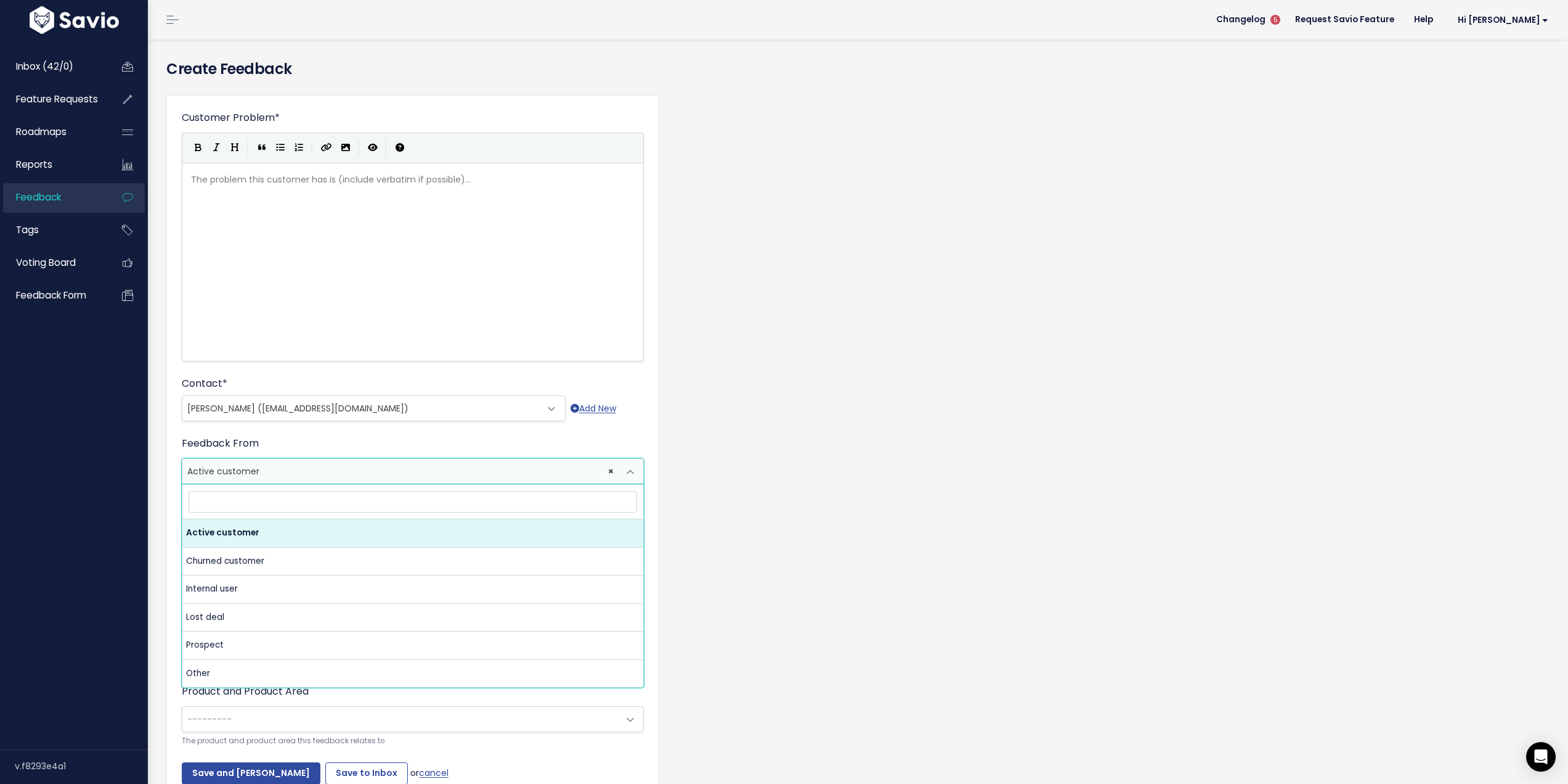
click at [301, 478] on span "× Active customer" at bounding box center [401, 471] width 437 height 25
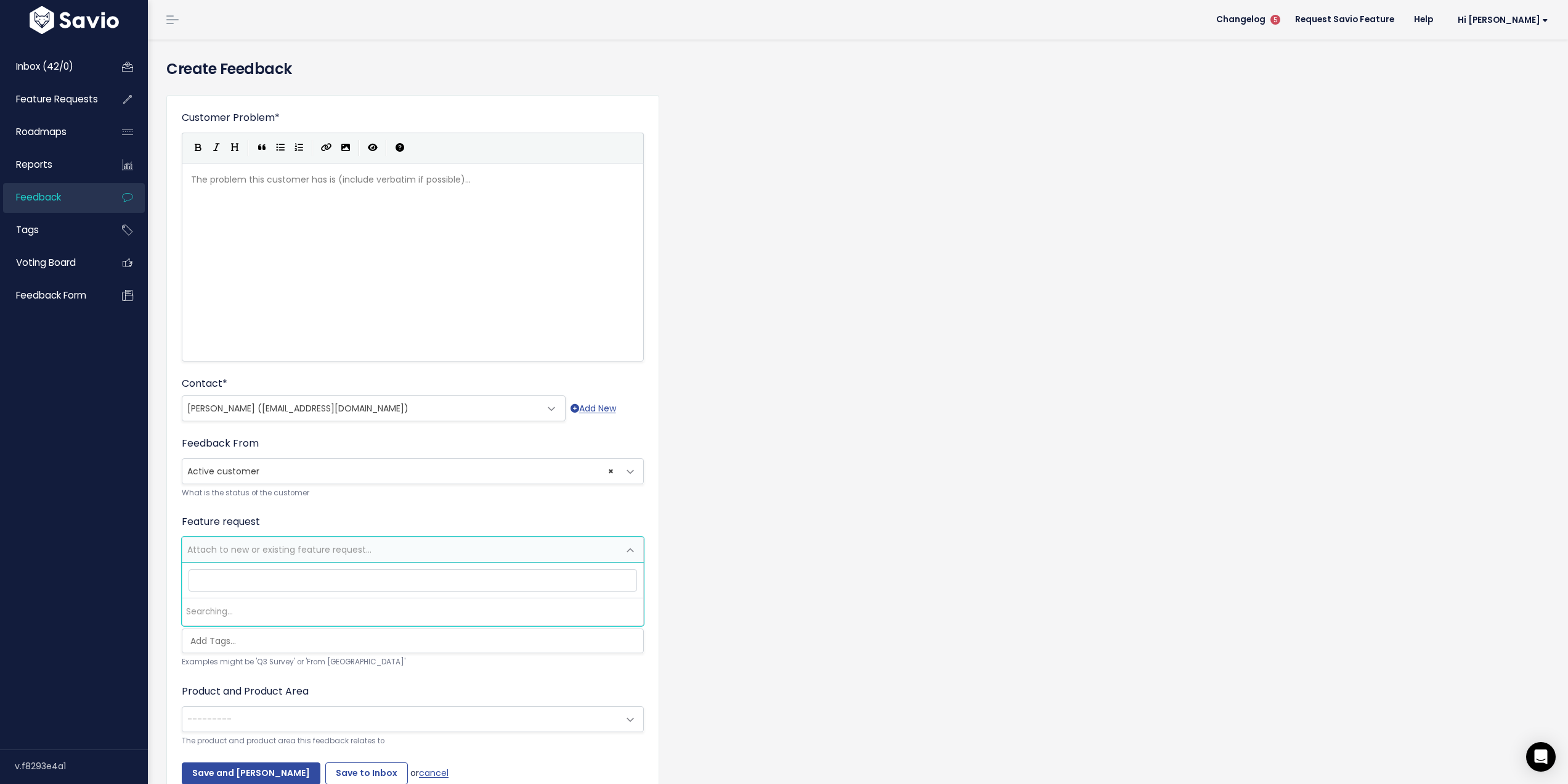
click at [307, 549] on span "Attach to new or existing feature request..." at bounding box center [279, 549] width 184 height 12
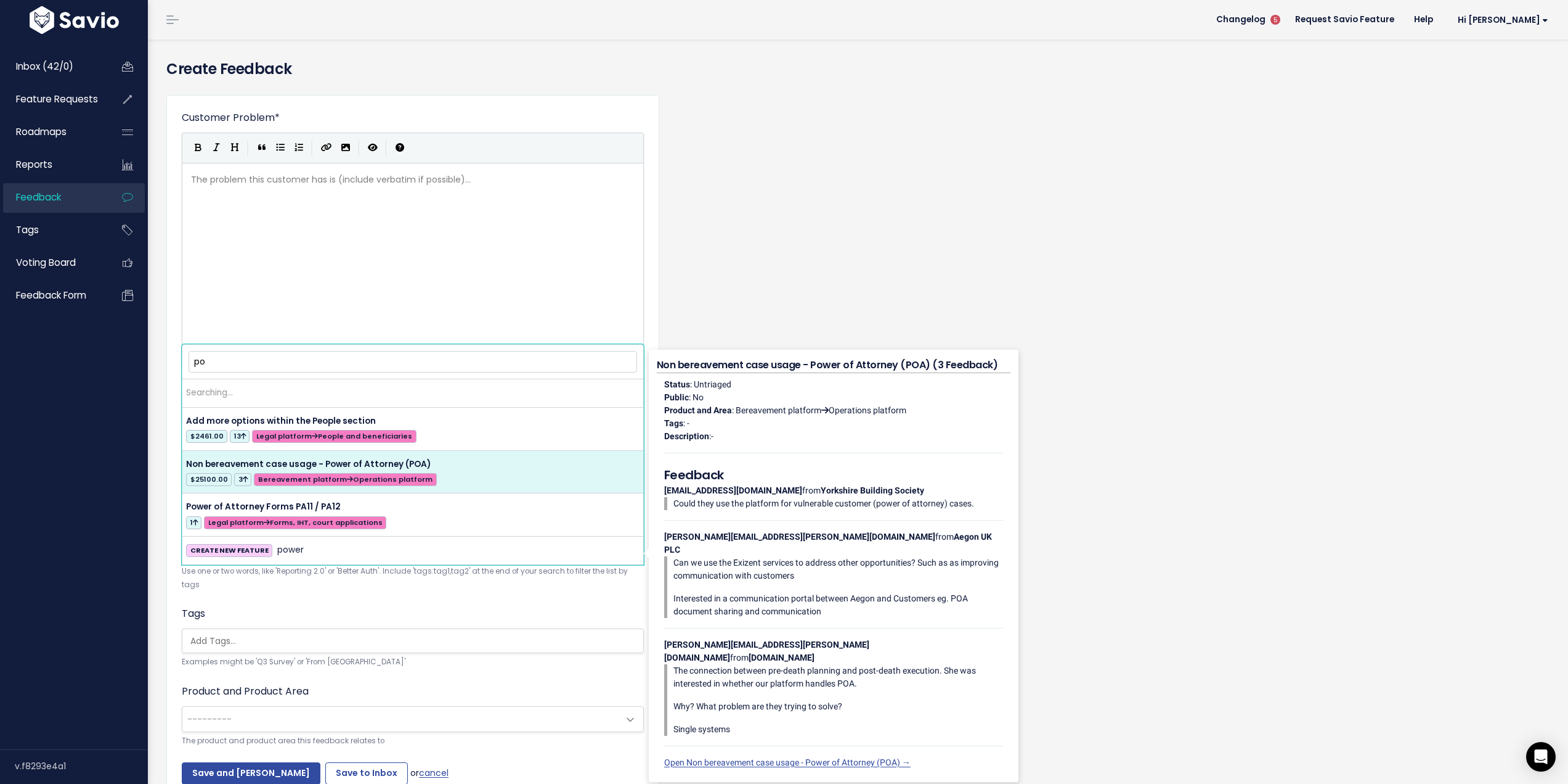
type input "p"
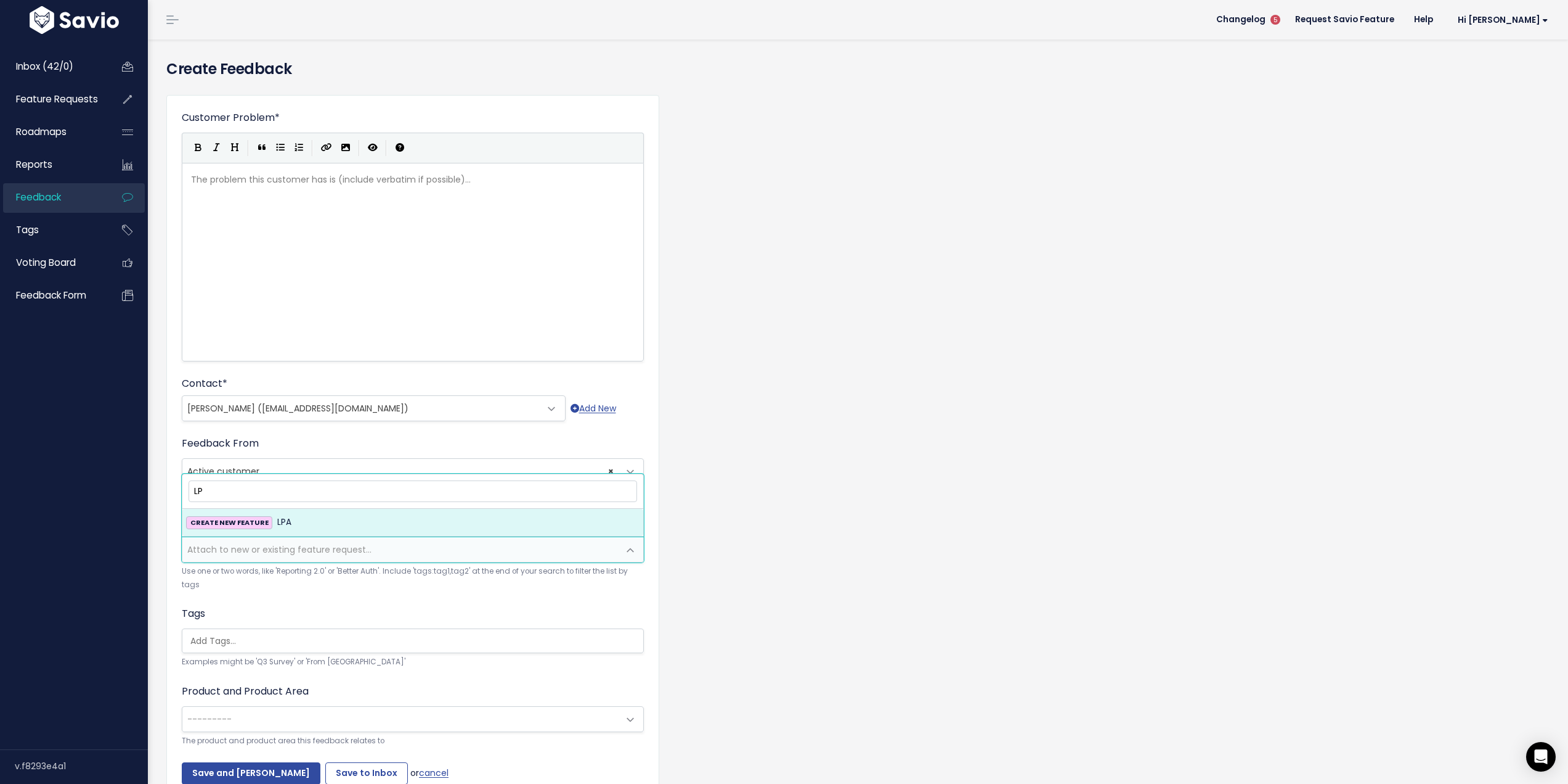
type input "L"
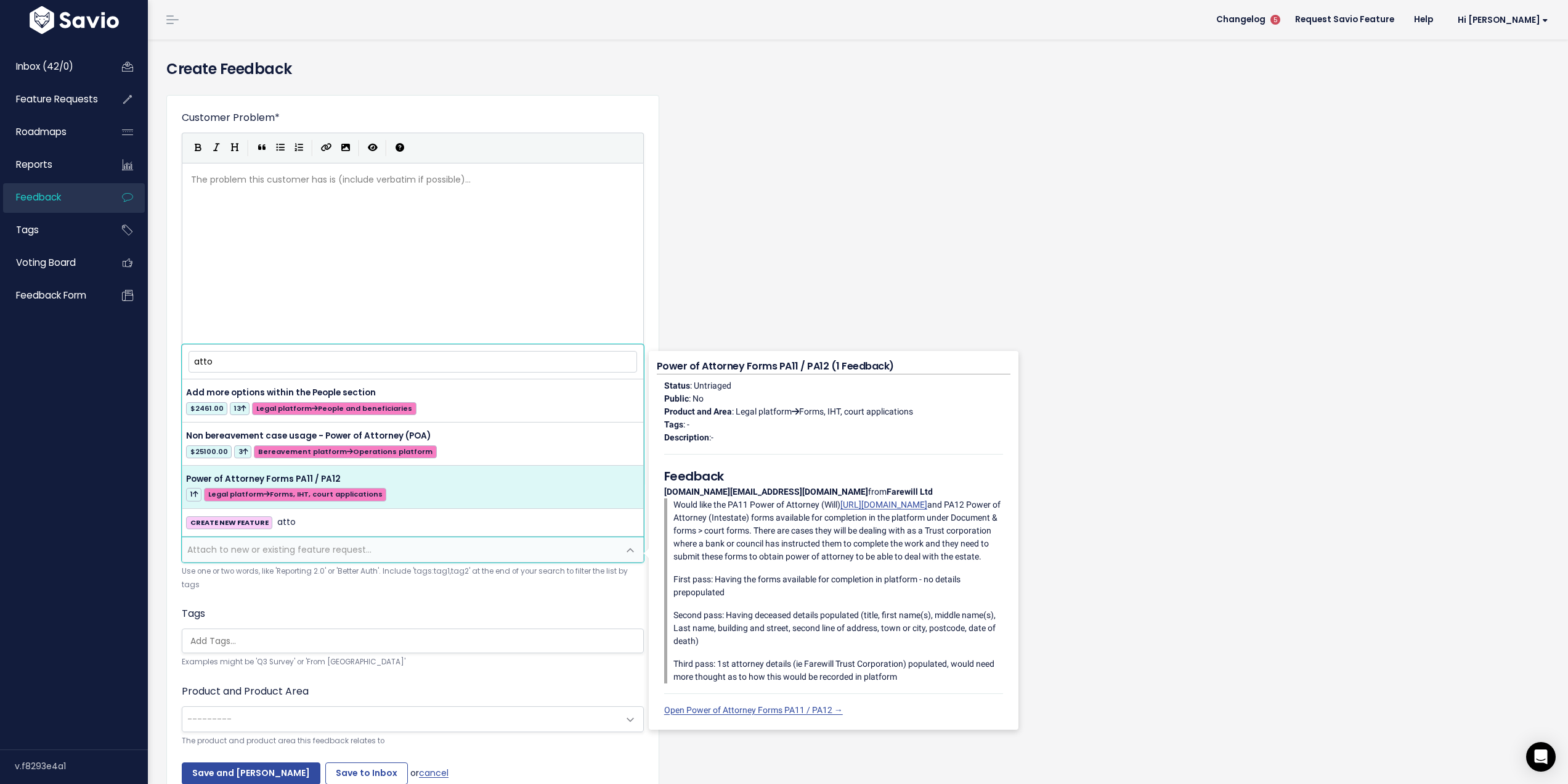
type input "atto"
select select "61025"
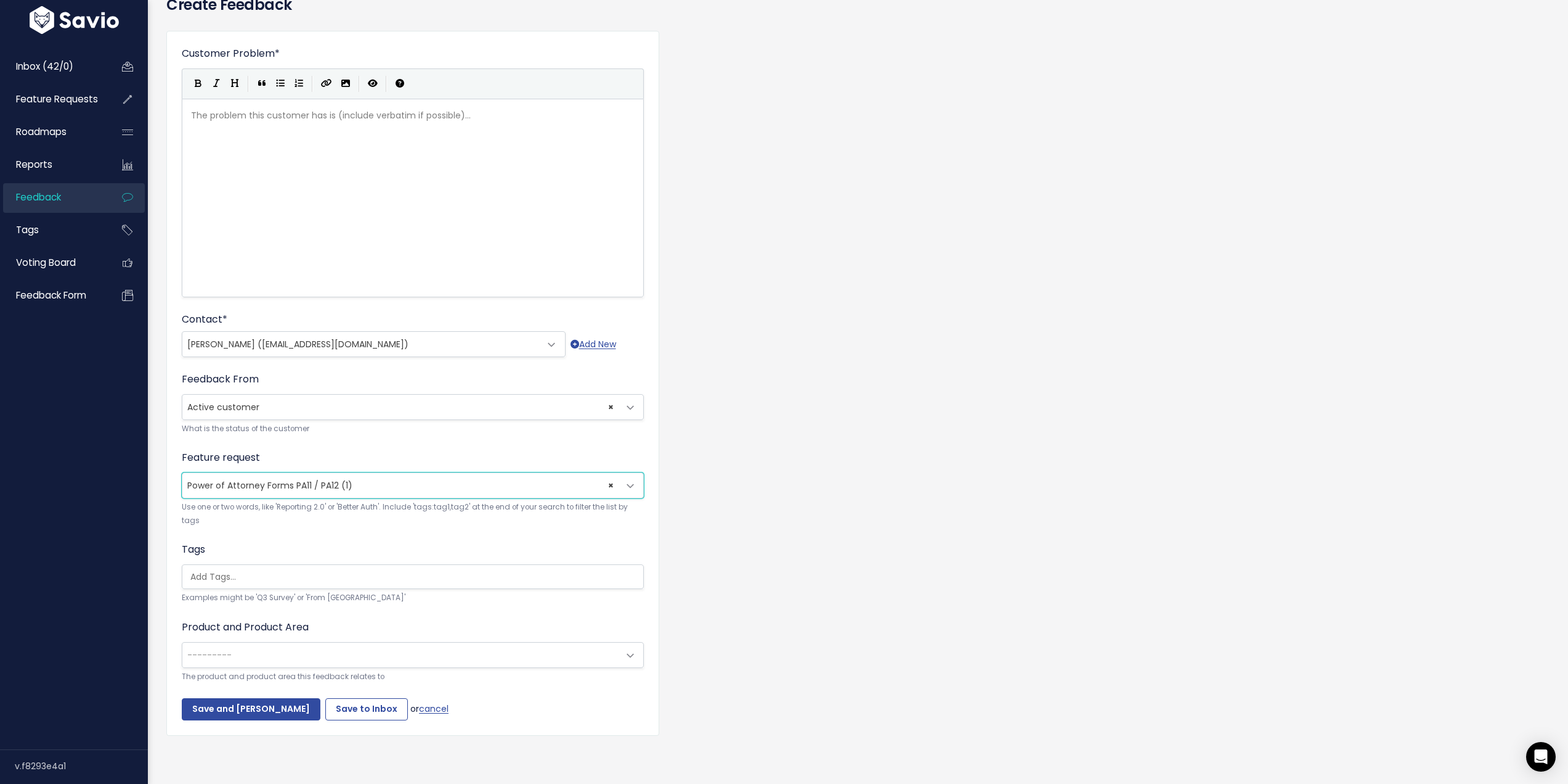
scroll to position [74, 0]
click at [325, 580] on span at bounding box center [412, 577] width 462 height 25
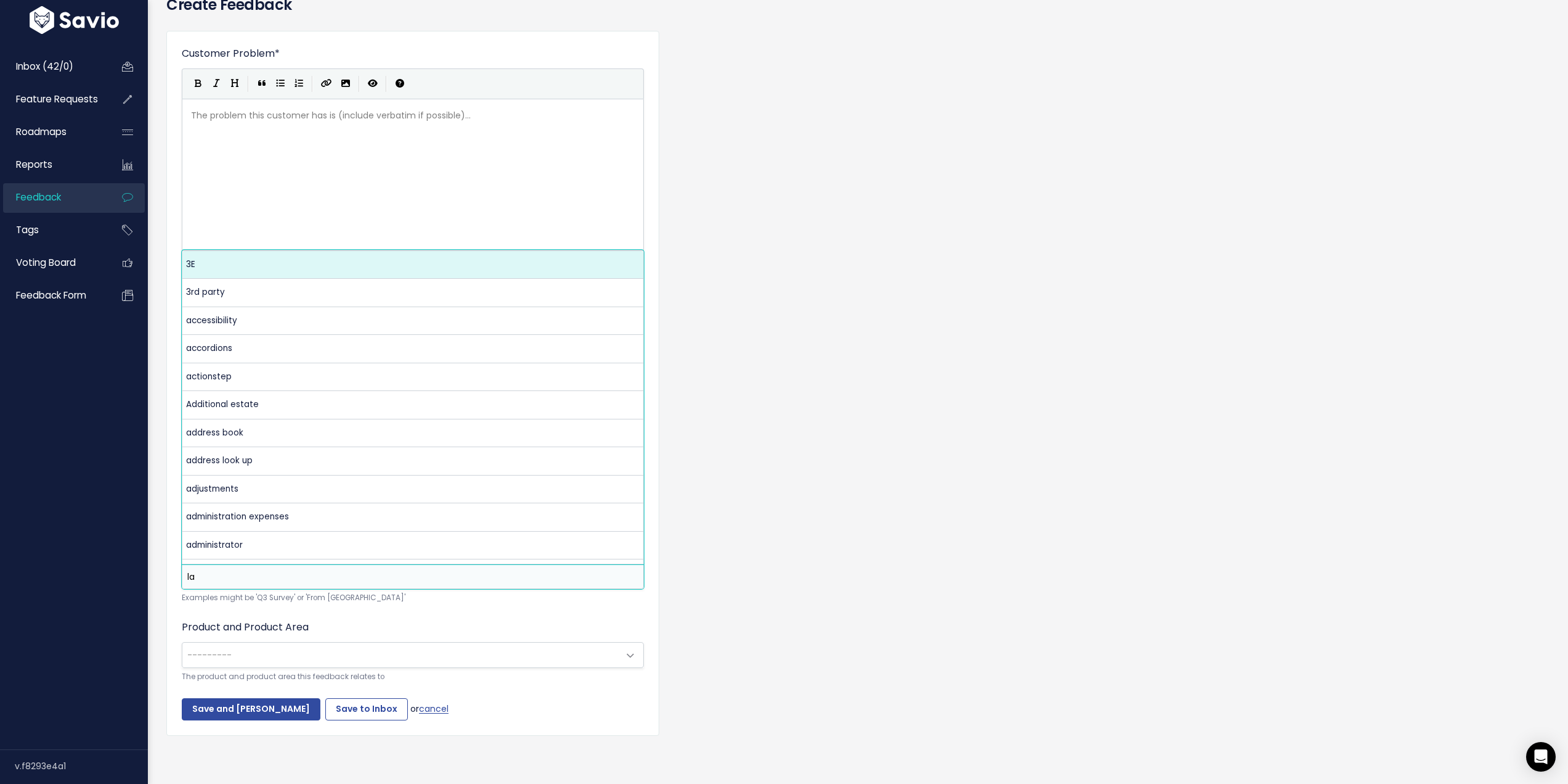
scroll to position [0, 0]
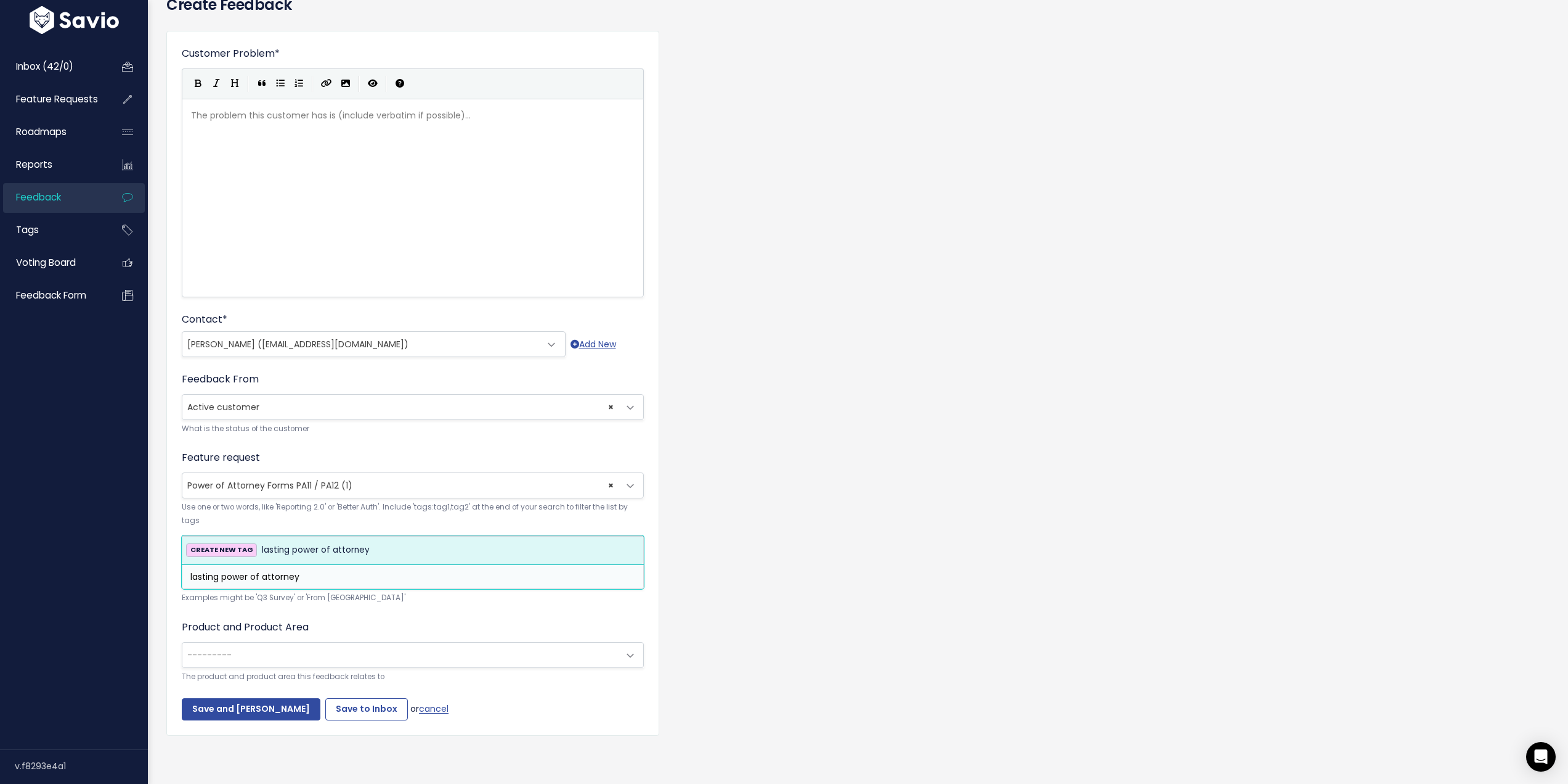
type input "lasting power of attorney"
click at [346, 543] on span "lasting power of attorney" at bounding box center [316, 550] width 108 height 15
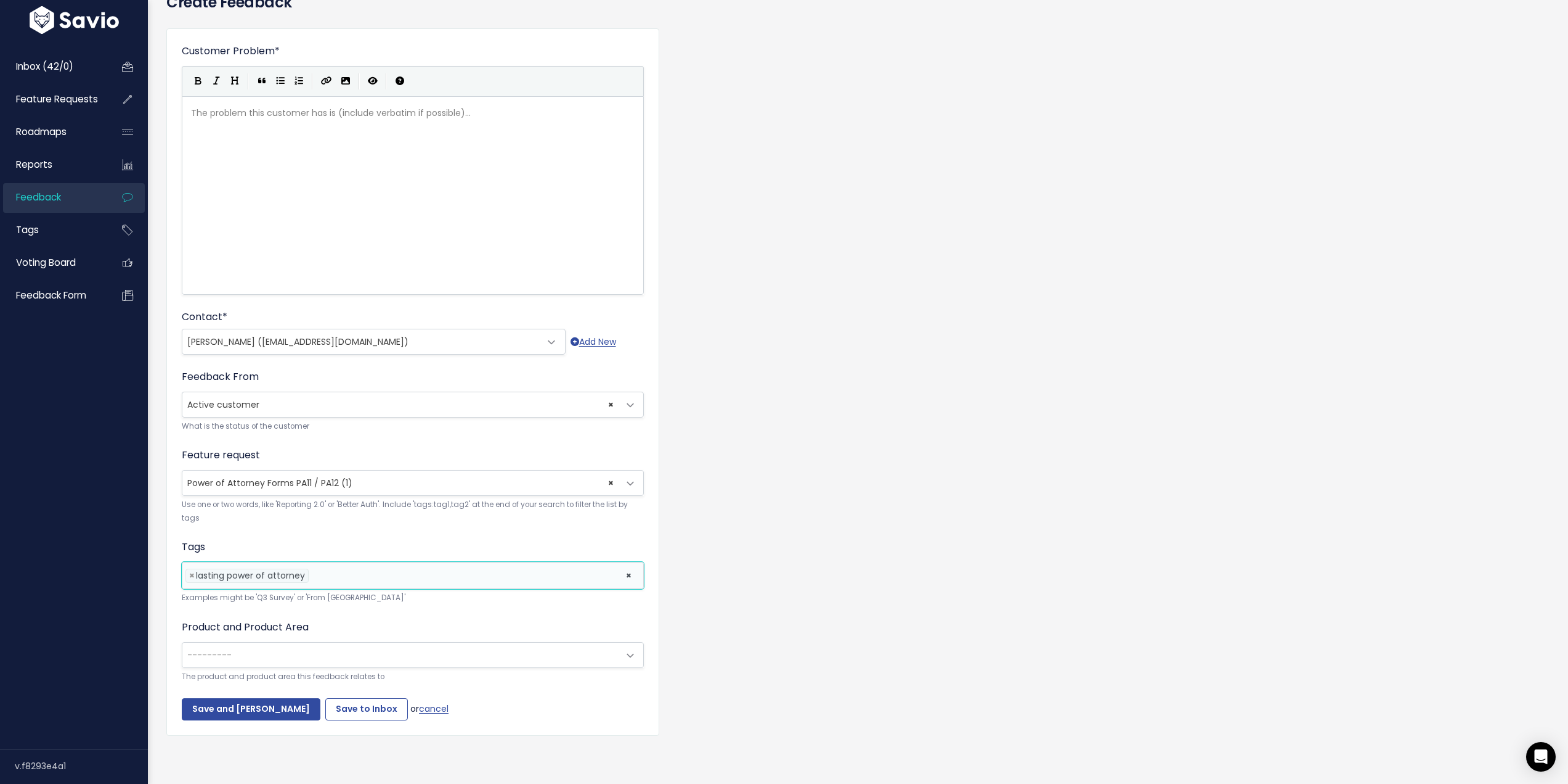
click at [342, 571] on li at bounding box center [464, 576] width 305 height 13
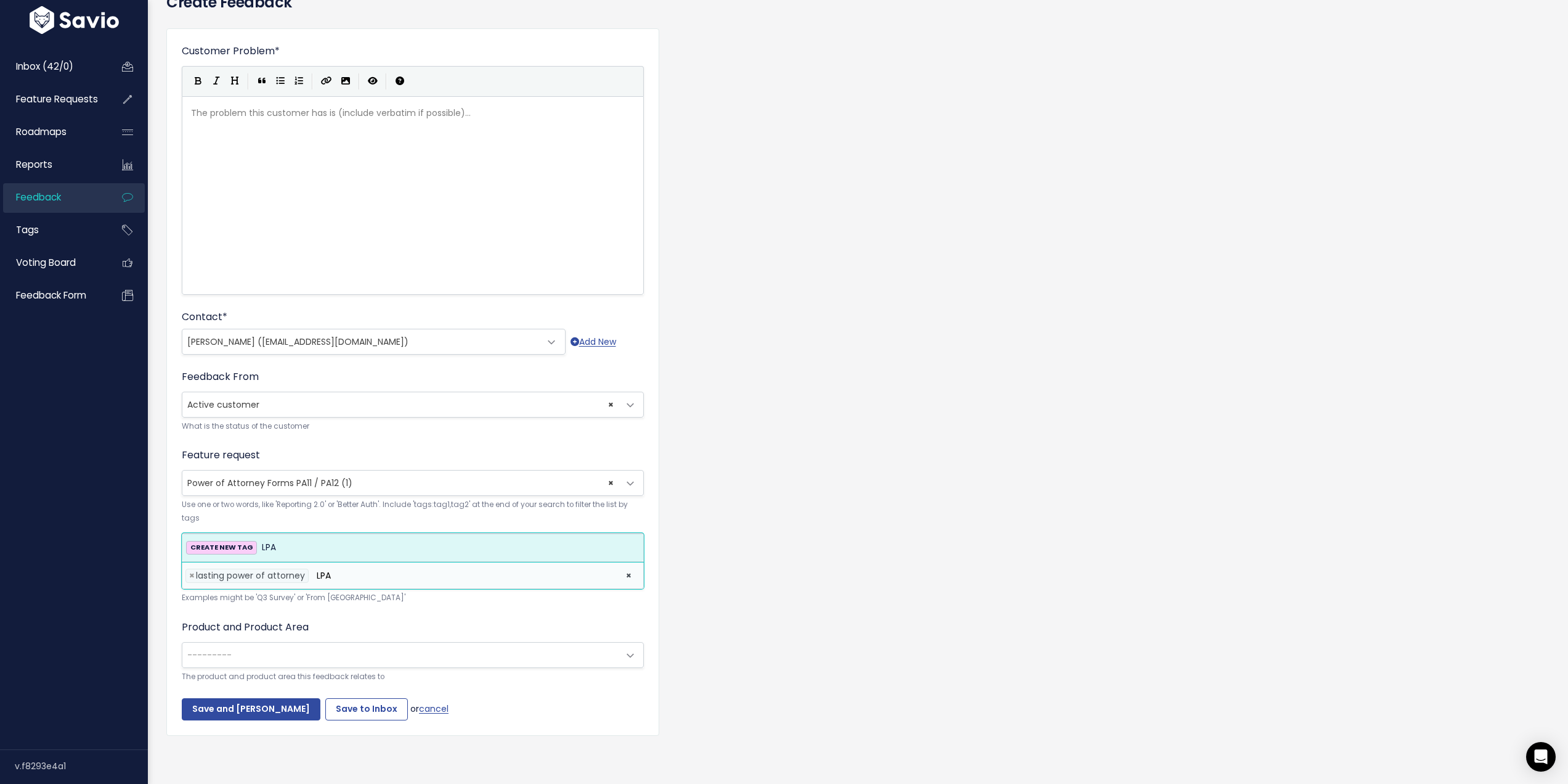
type input "LPA"
click at [275, 544] on div "CREATE NEW TAG LPA" at bounding box center [413, 548] width 454 height 15
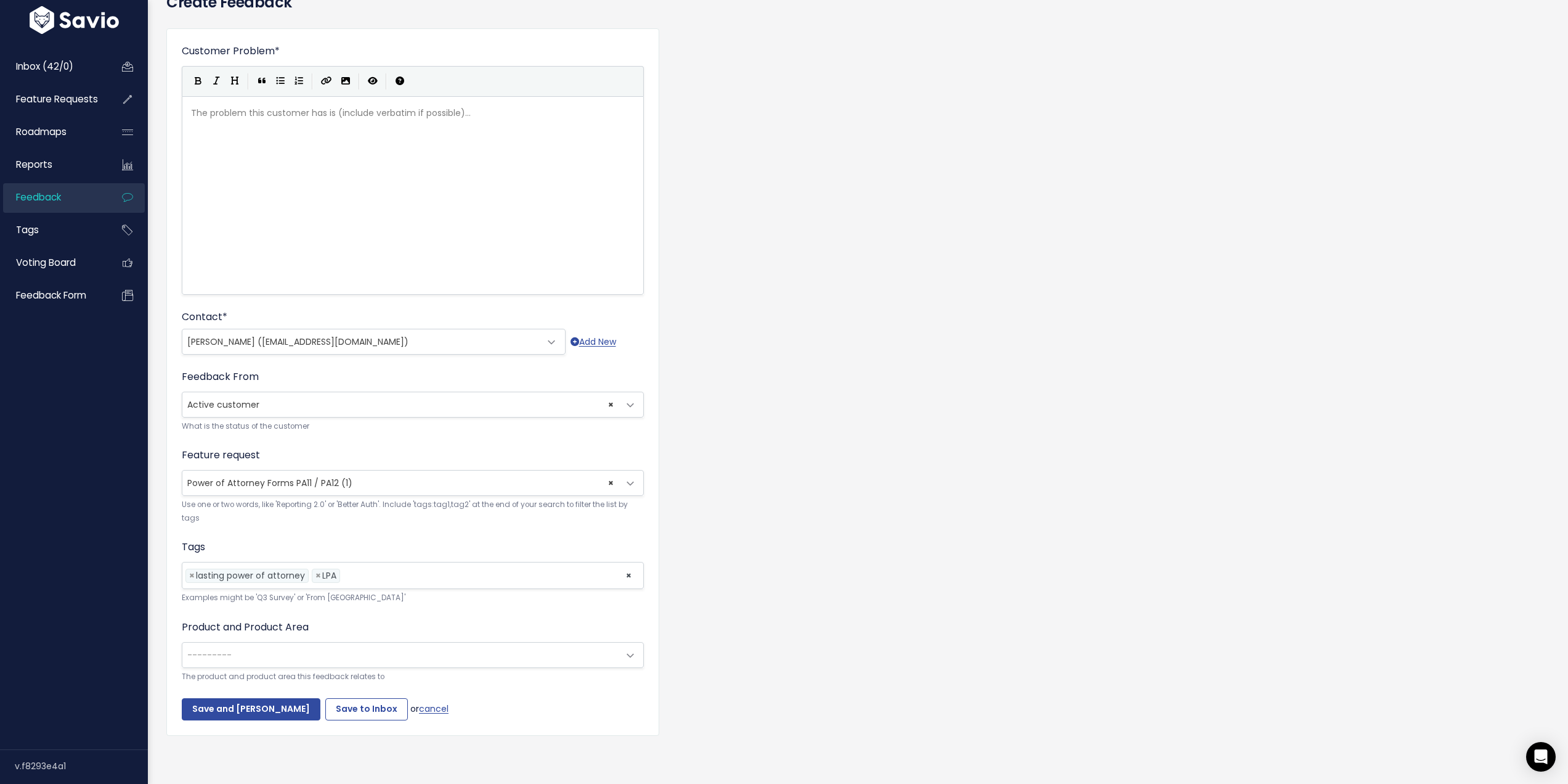
click at [433, 671] on small "The product and product area this feedback relates to" at bounding box center [412, 677] width 462 height 13
click at [433, 656] on span "---------" at bounding box center [401, 654] width 437 height 25
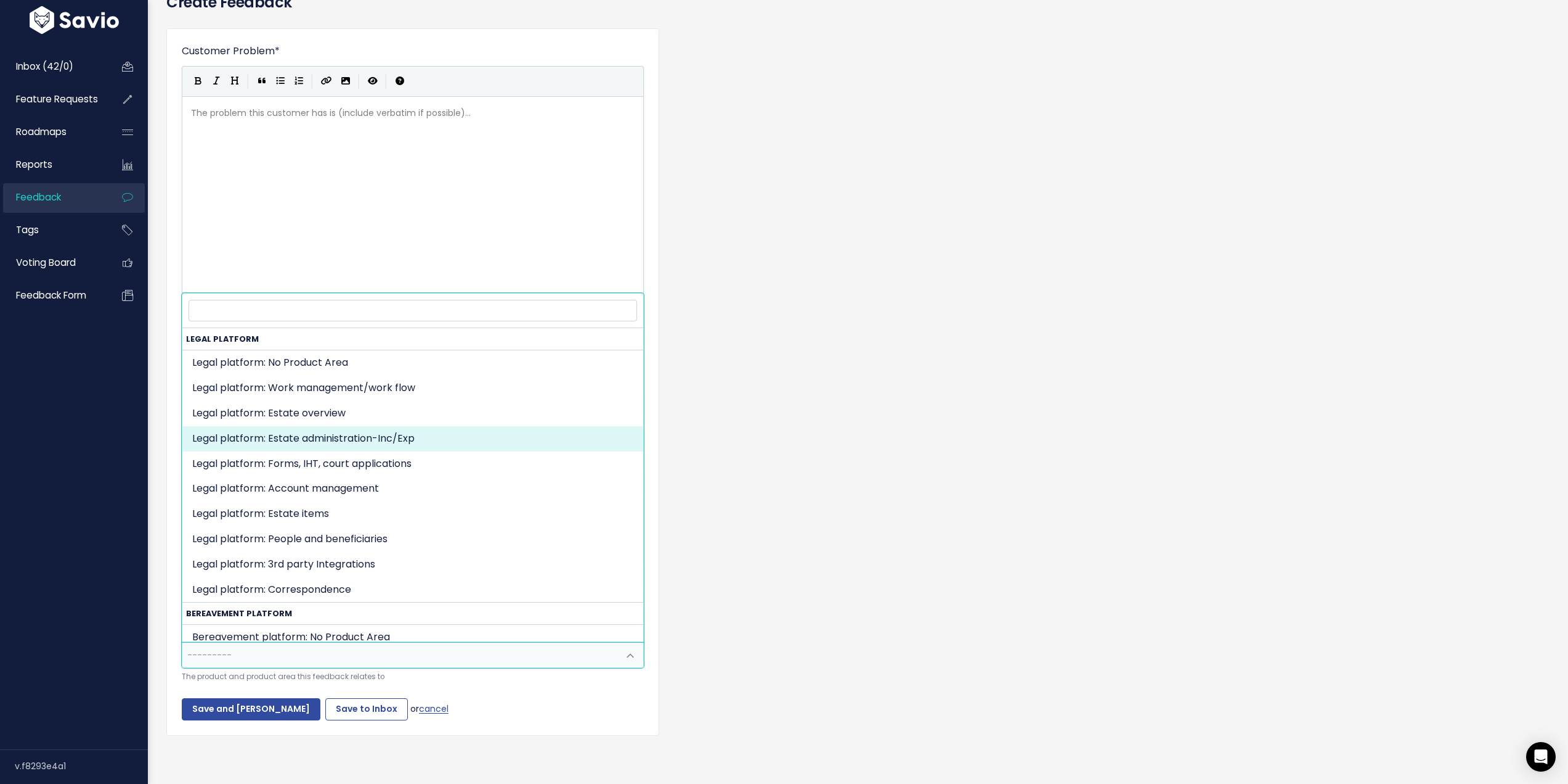
select select "MAIN:BILLING"
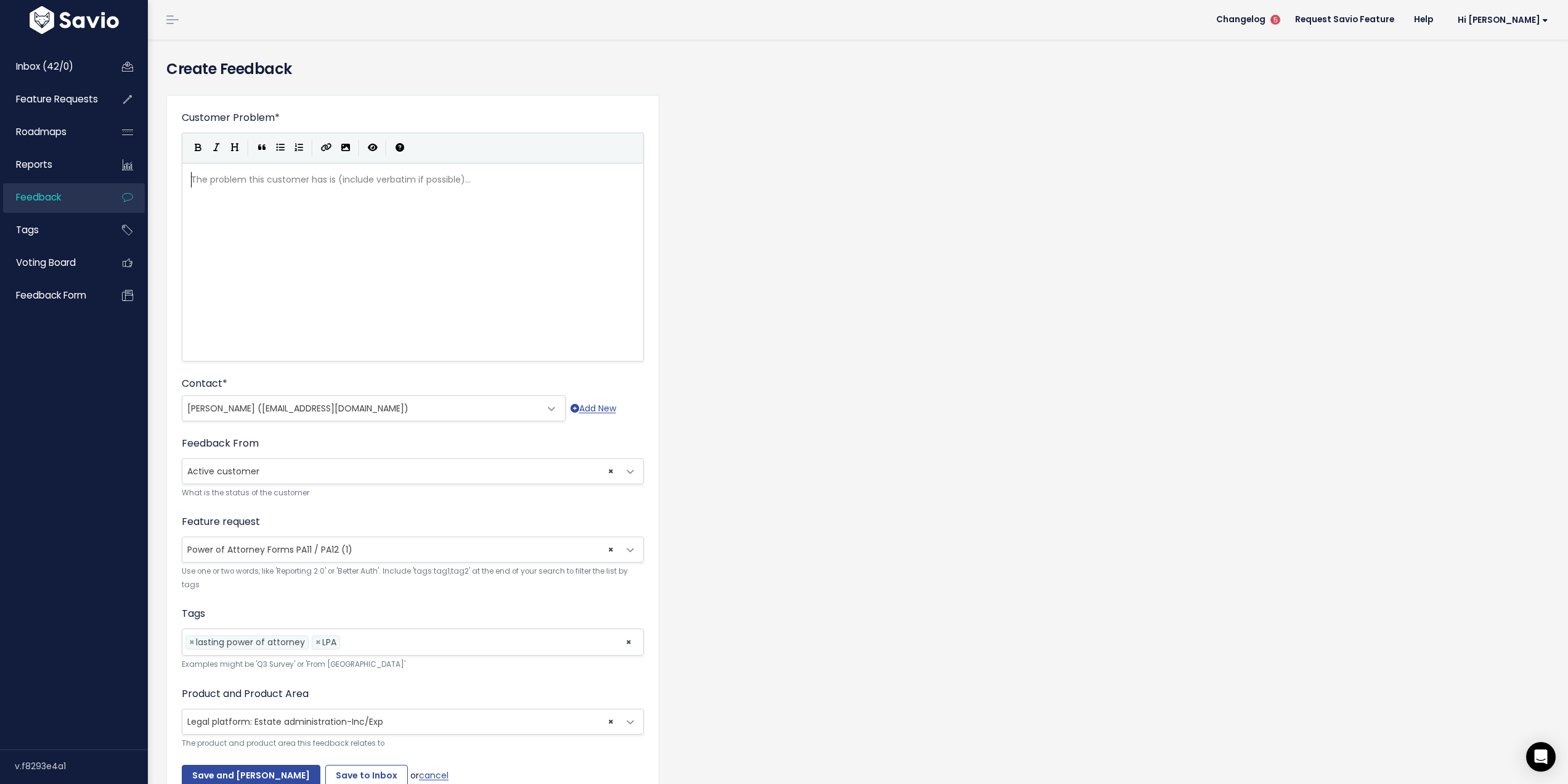
click at [364, 254] on div "The problem this customer has is (include verbatim if possible)... xxxxxxxxxx ​" at bounding box center [428, 277] width 479 height 216
type textarea "On the demo for correspondence Luke be"
type textarea "has ad"
type textarea "sked if we had any plan"
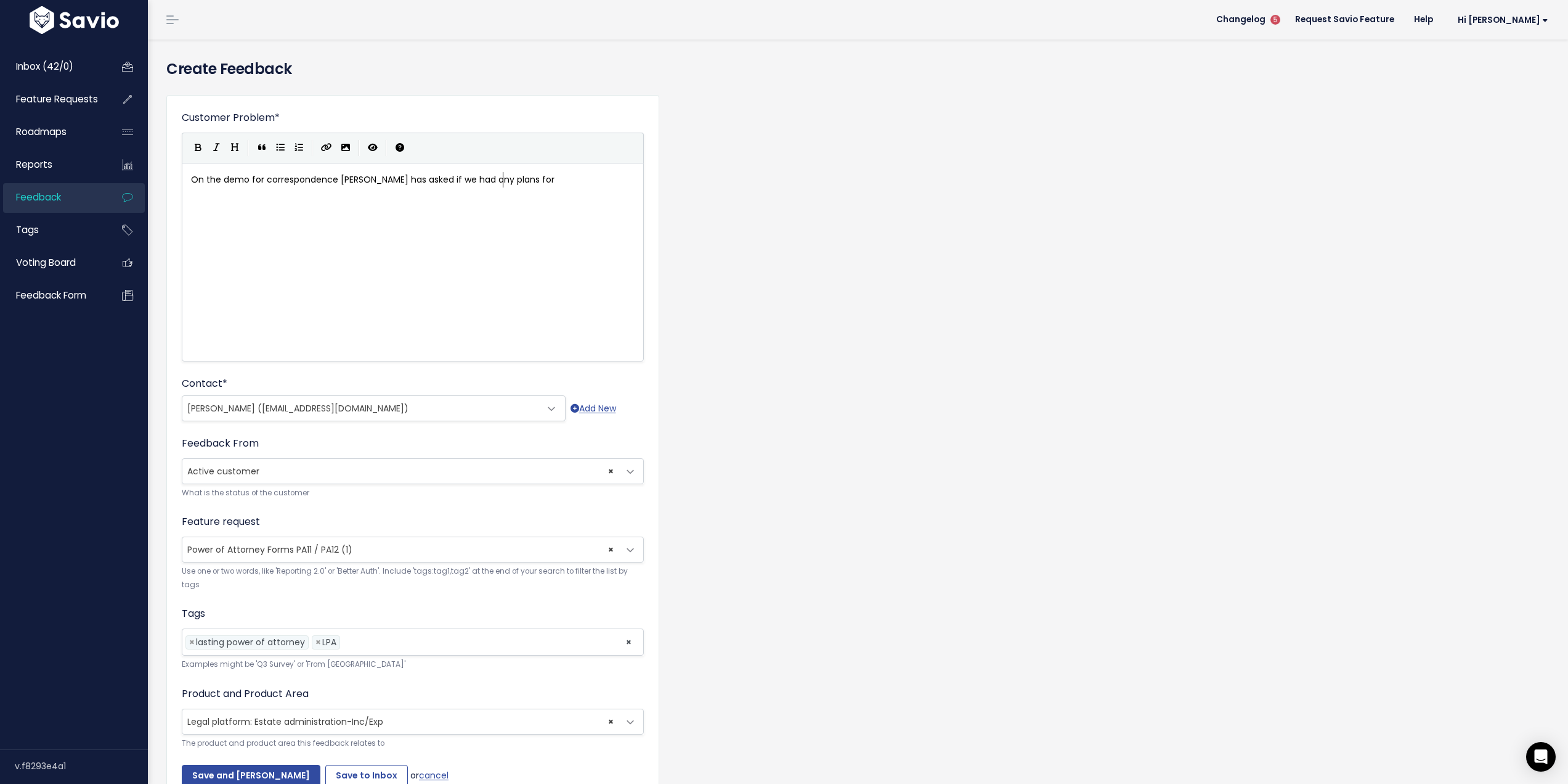
scroll to position [5, 21]
type textarea "s for doing lasting pw"
type textarea "ower of attorney on the platform."
type textarea "Thi"
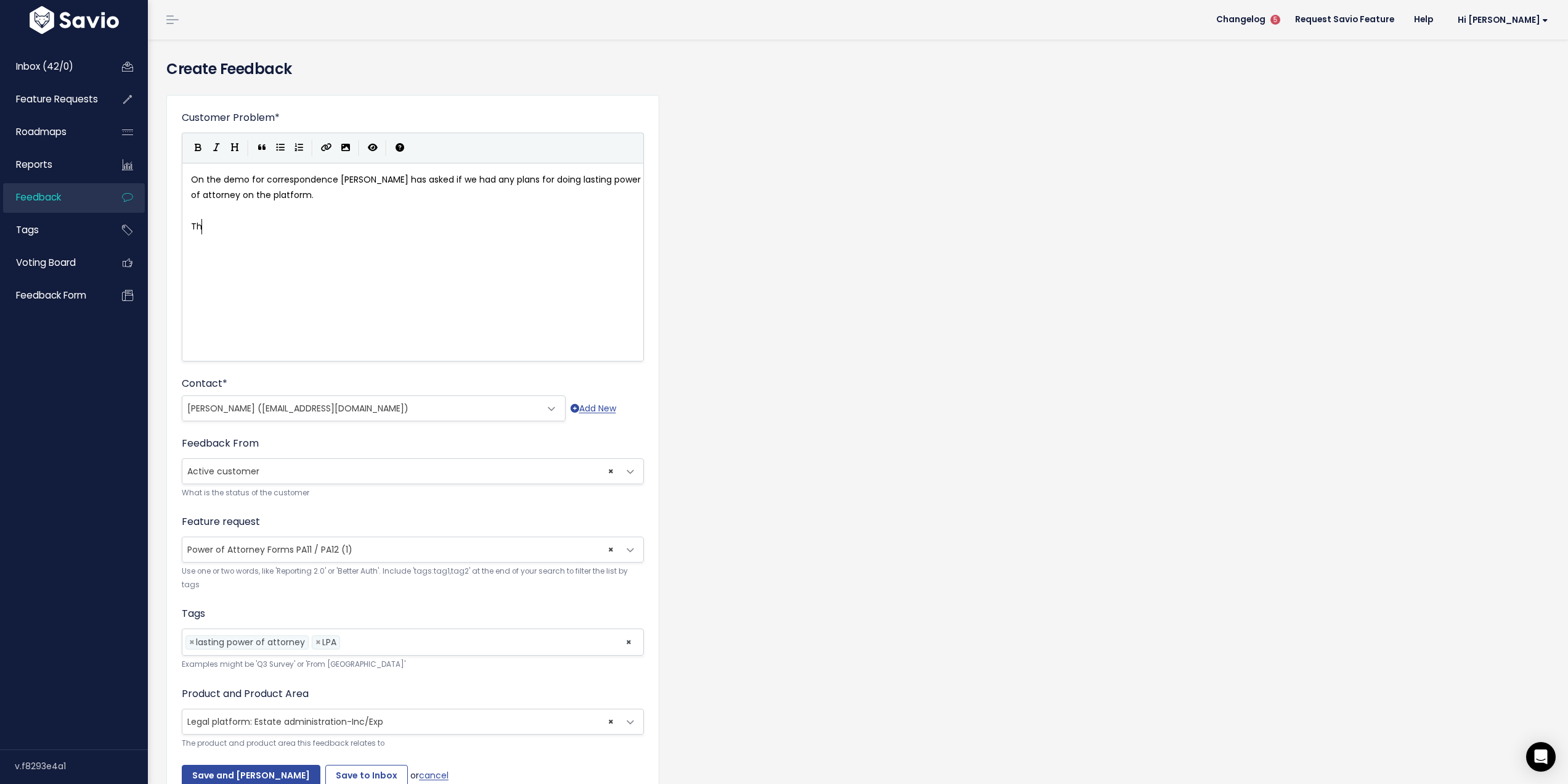
scroll to position [5, 11]
type textarea "s"
type textarea "is would involve"
type textarea "e creating an additional role of attorney and allowing multiples. Would also in…"
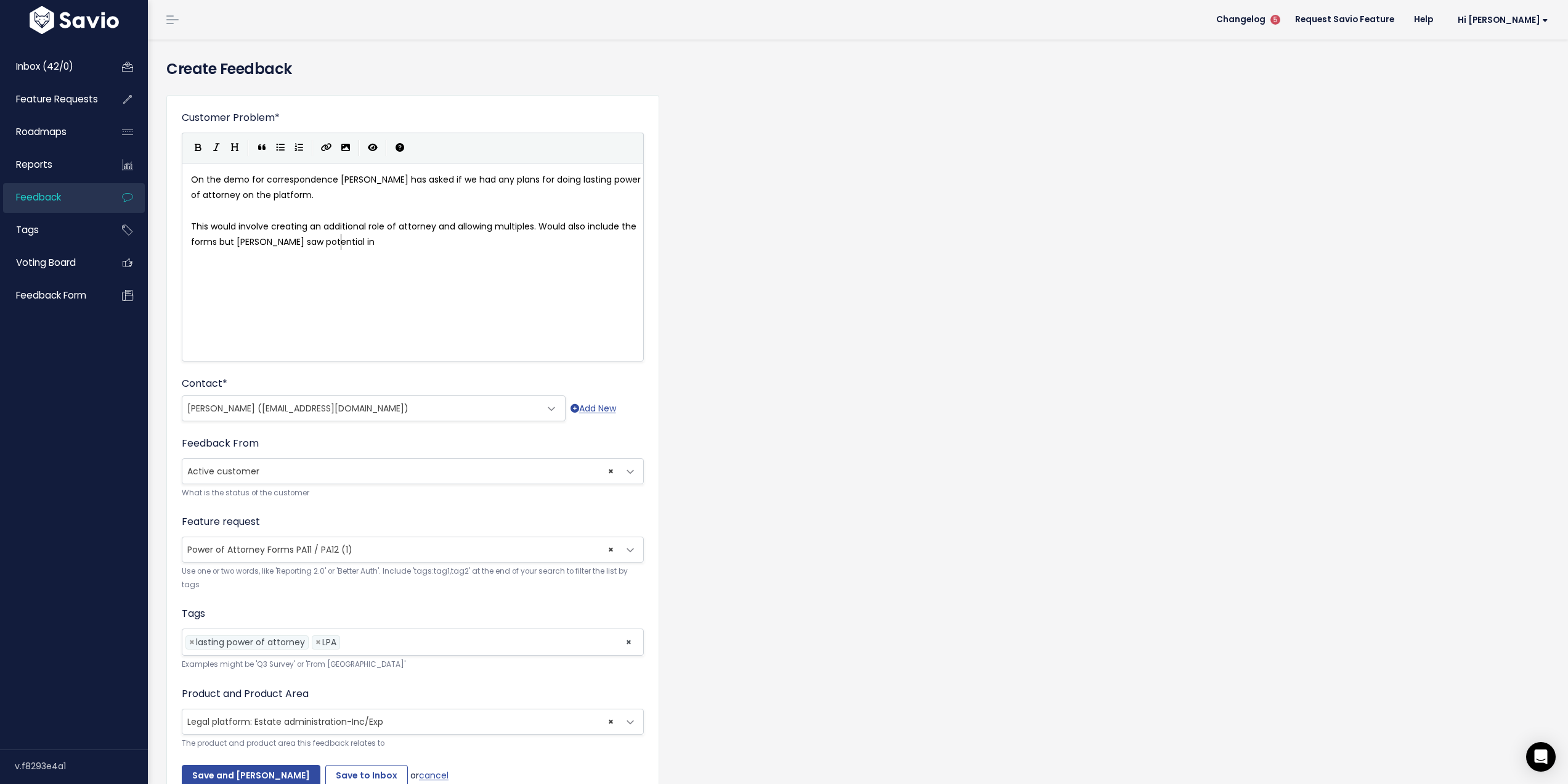
type textarea "tential inth"
type textarea "the correspondence top"
type textarea "be a huge time saver as they find laser forms unbea"
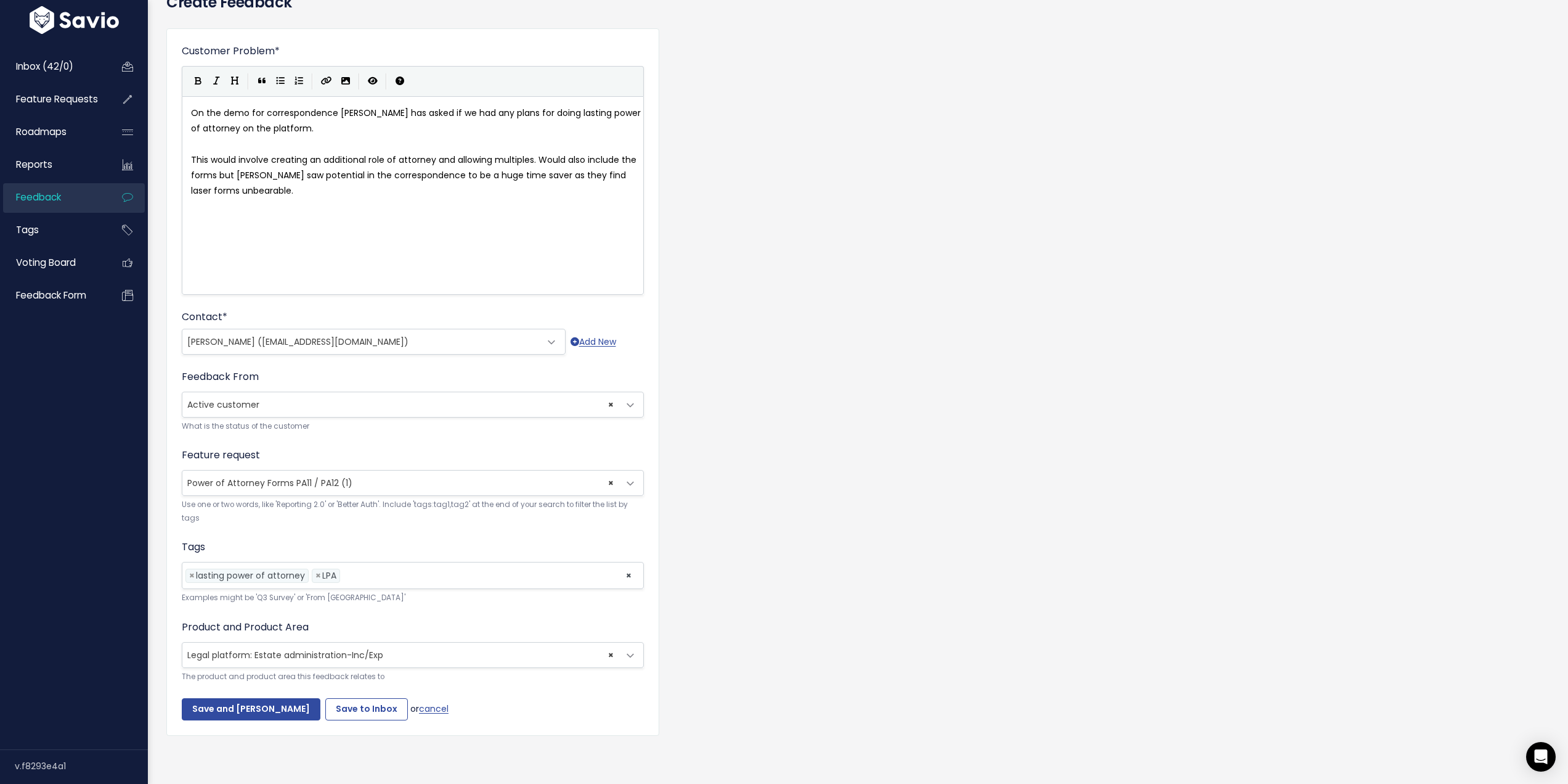
scroll to position [76, 0]
type textarea "earable."
click at [358, 705] on input "Save to Inbox" at bounding box center [366, 708] width 82 height 22
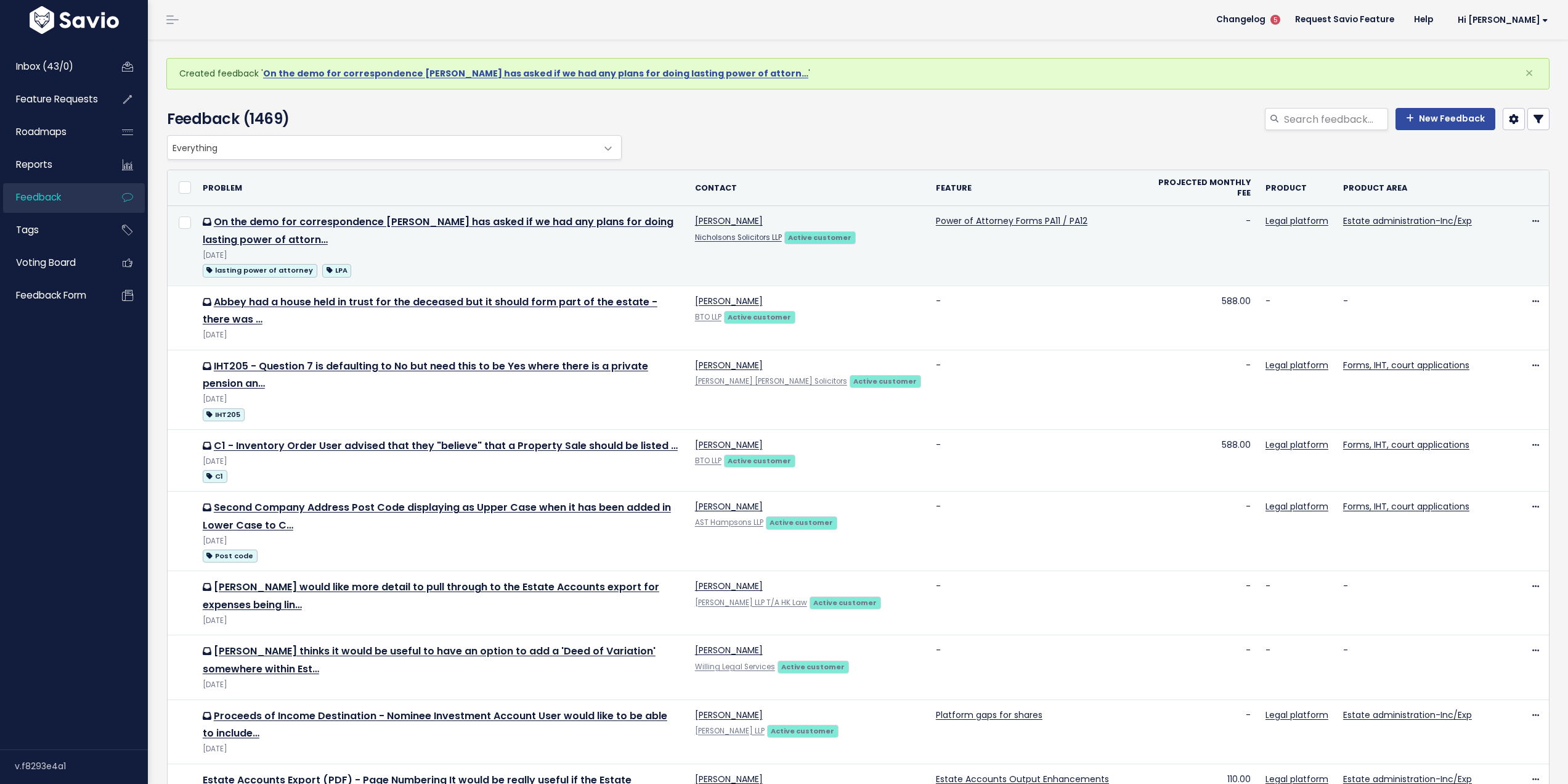
click at [729, 235] on link "Nicholsons Solicitors LLP" at bounding box center [738, 237] width 87 height 9
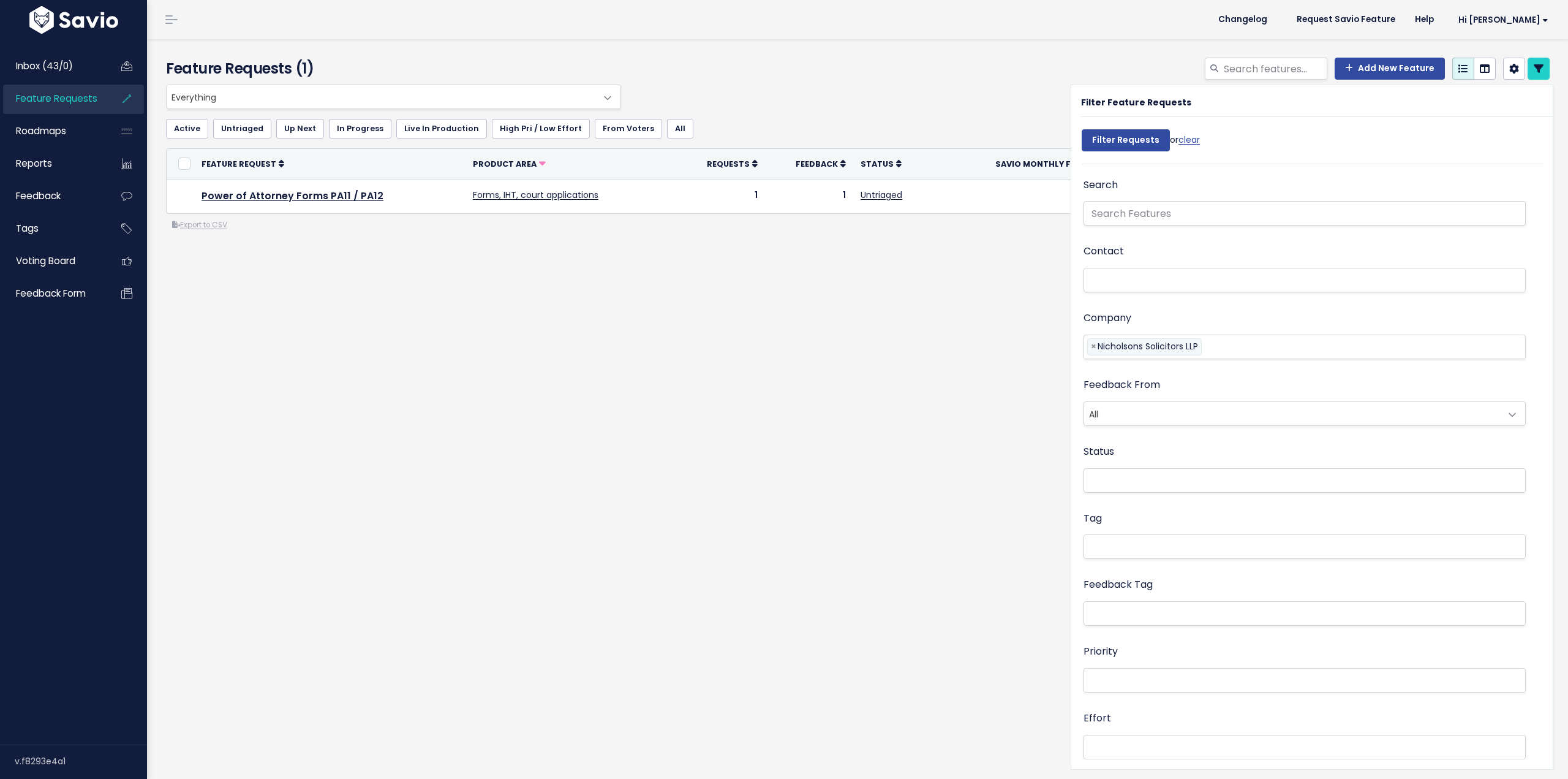
select select
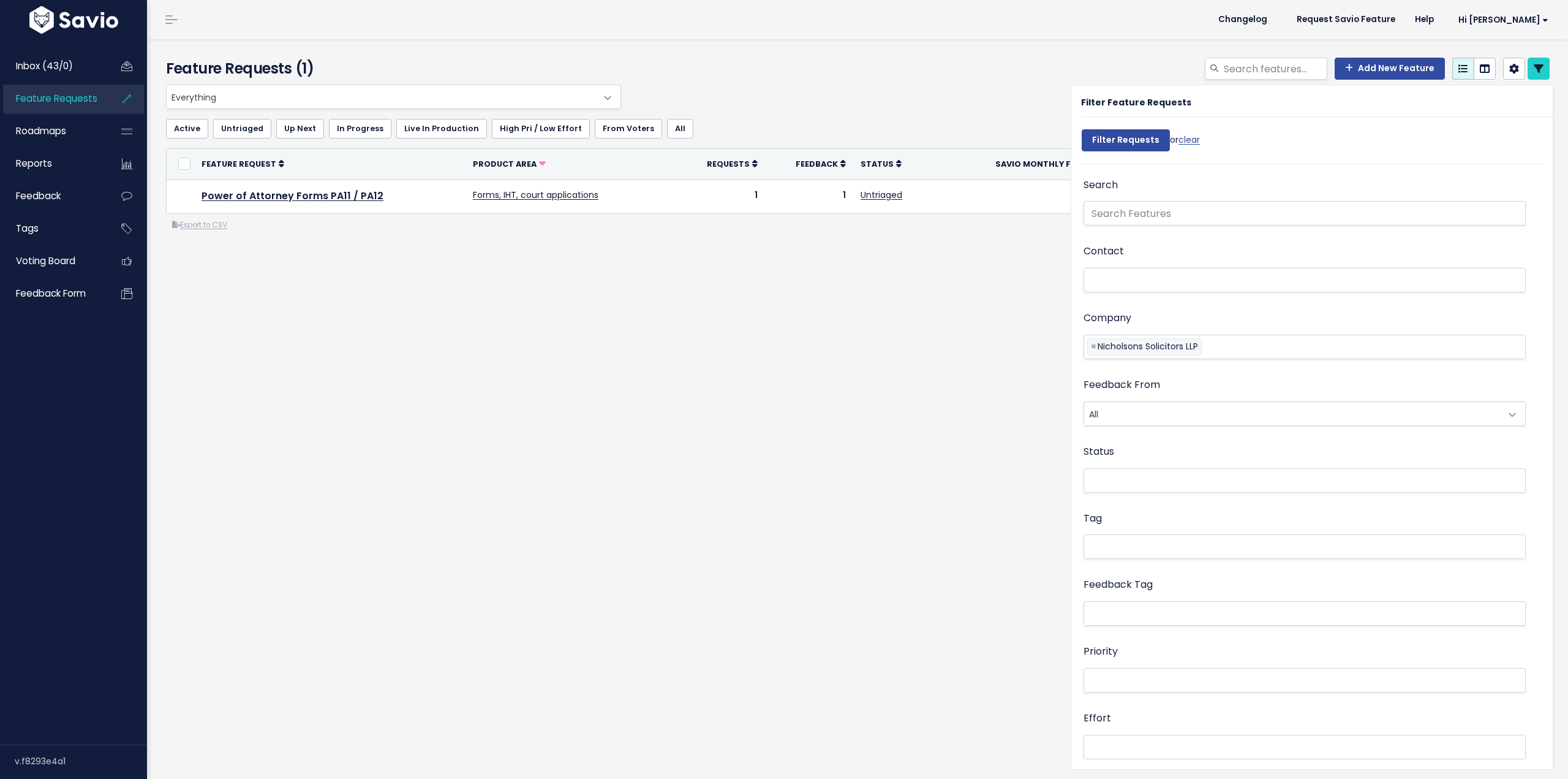
select select
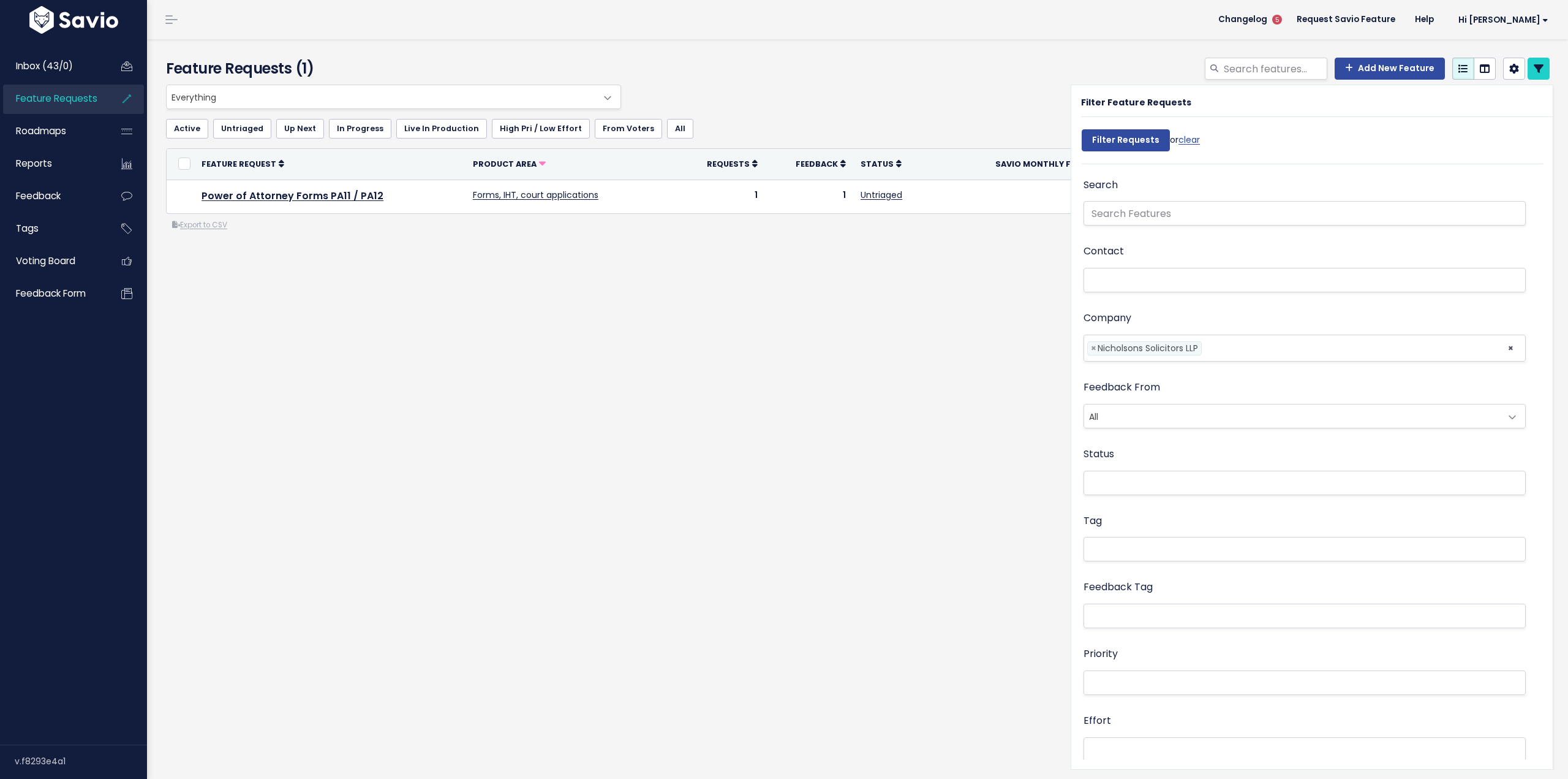
click at [867, 448] on div "Feature Requests (1) Add New Feature Everything Any Product: Any Product Area A…" at bounding box center [857, 409] width 1421 height 740
click at [49, 68] on span "Inbox (43/0)" at bounding box center [44, 66] width 57 height 13
